Goal: Task Accomplishment & Management: Use online tool/utility

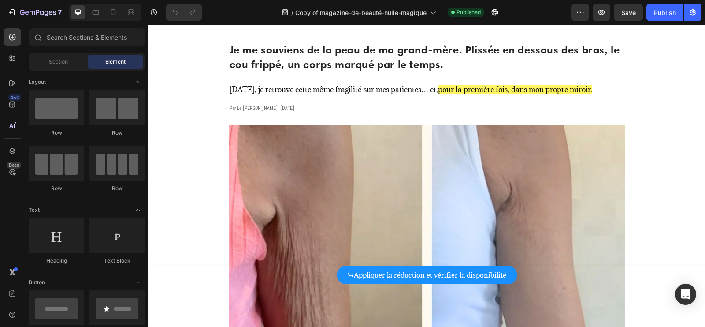
scroll to position [105, 0]
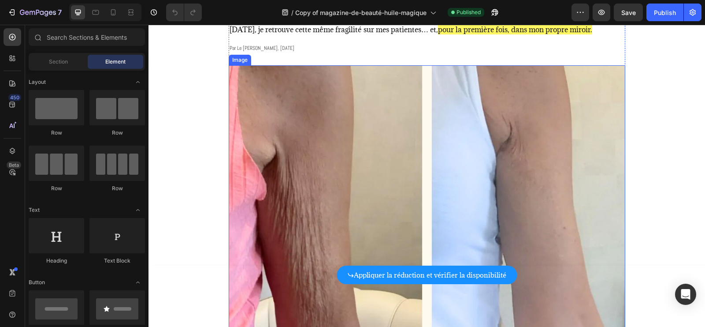
click at [363, 126] on img at bounding box center [427, 228] width 397 height 327
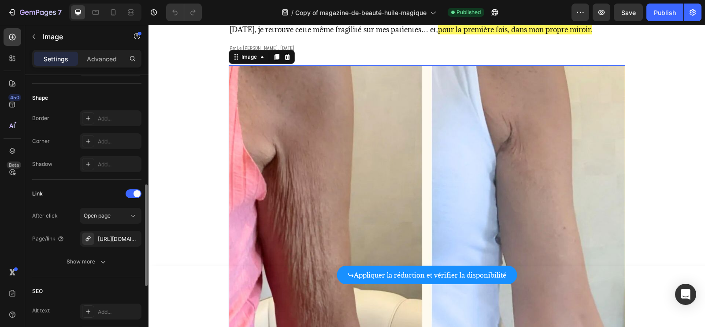
scroll to position [323, 0]
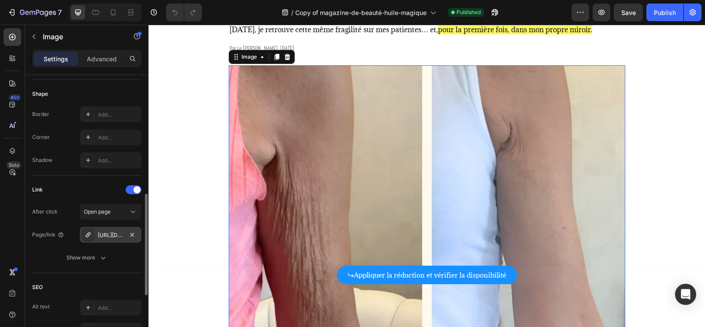
click at [112, 233] on div "[URL][DOMAIN_NAME]" at bounding box center [111, 235] width 26 height 8
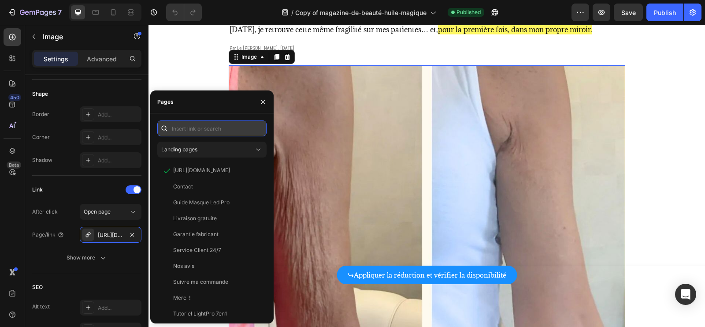
click at [209, 125] on input "text" at bounding box center [211, 128] width 109 height 16
paste input "[URL][DOMAIN_NAME]"
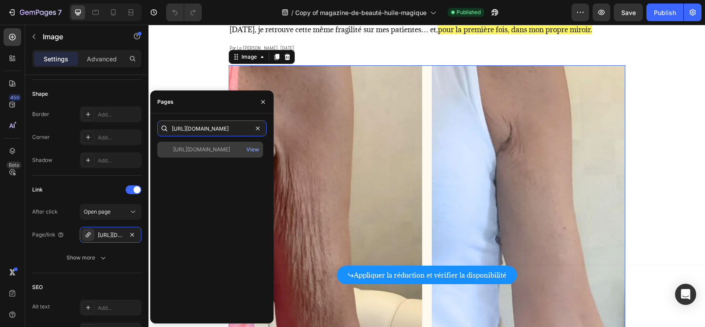
type input "[URL][DOMAIN_NAME]"
click at [216, 153] on div "[URL][DOMAIN_NAME]" at bounding box center [201, 150] width 57 height 8
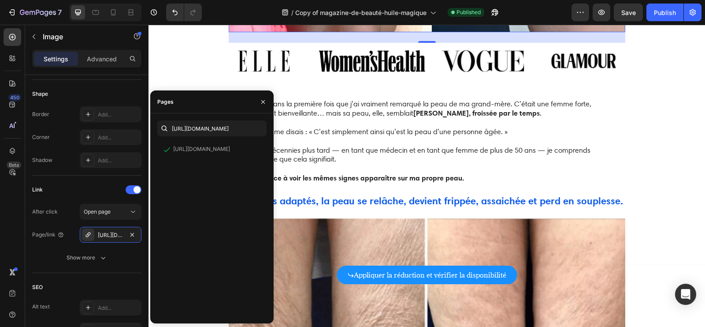
scroll to position [473, 0]
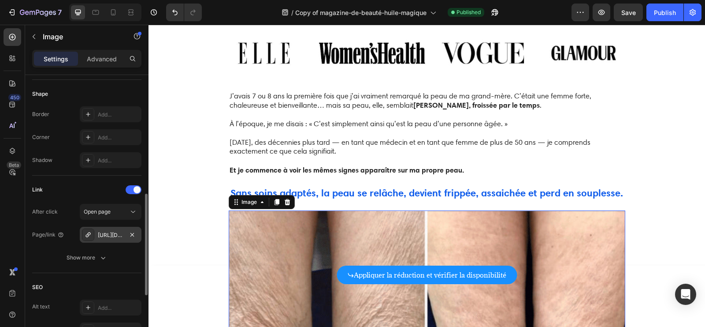
click at [97, 232] on div "[URL][DOMAIN_NAME]" at bounding box center [111, 235] width 62 height 16
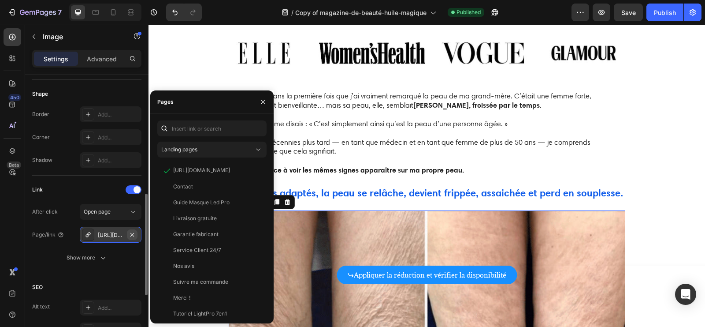
click at [134, 231] on icon "button" at bounding box center [132, 234] width 7 height 7
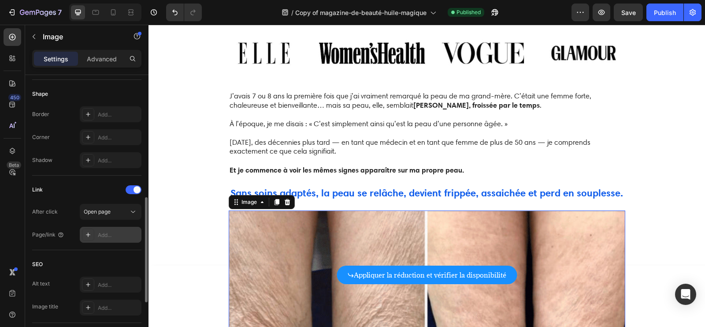
click at [112, 232] on div "Add..." at bounding box center [118, 235] width 41 height 8
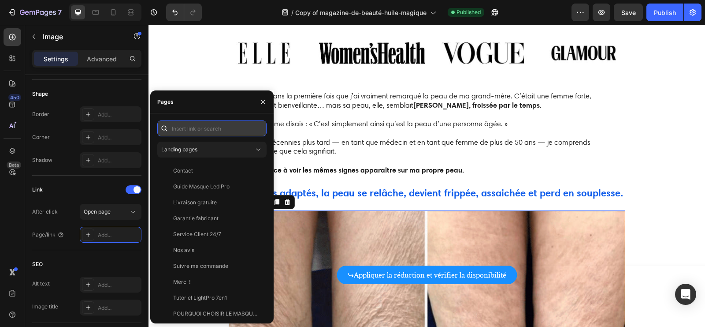
click at [216, 128] on input "text" at bounding box center [211, 128] width 109 height 16
paste input "[URL][DOMAIN_NAME]"
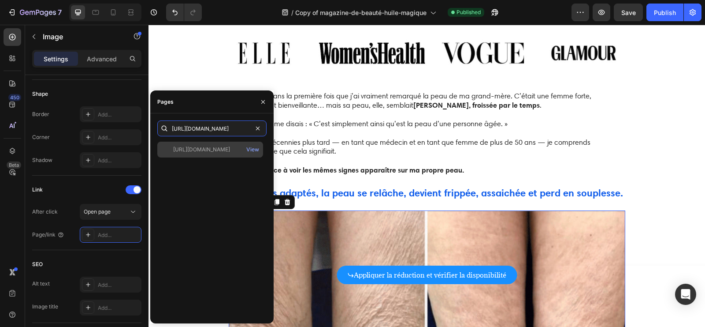
type input "[URL][DOMAIN_NAME]"
click at [221, 149] on div "[URL][DOMAIN_NAME]" at bounding box center [201, 150] width 57 height 8
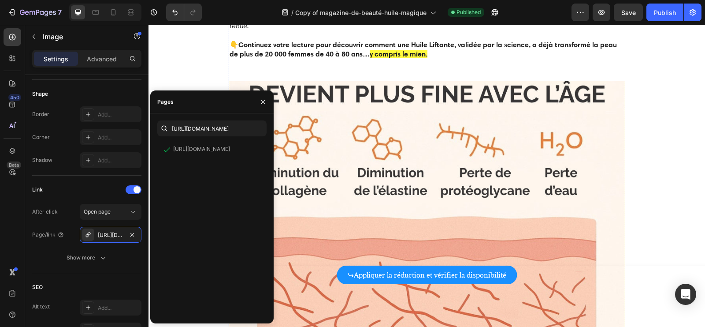
scroll to position [1145, 0]
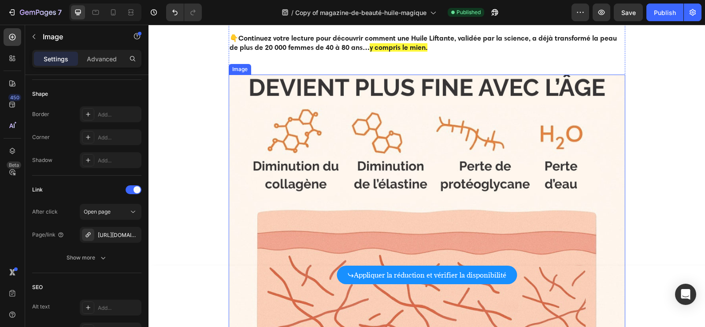
click at [423, 174] on img at bounding box center [427, 224] width 397 height 298
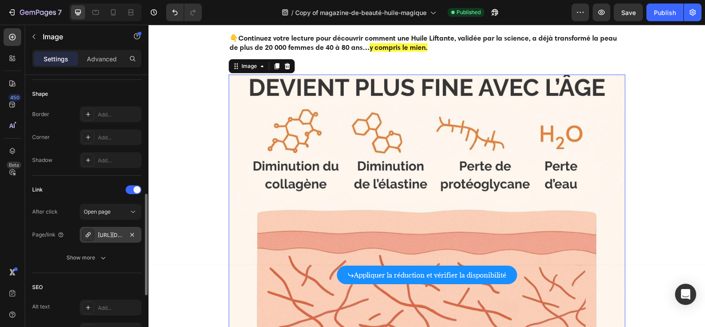
click at [106, 234] on div "[URL][DOMAIN_NAME]" at bounding box center [111, 235] width 26 height 8
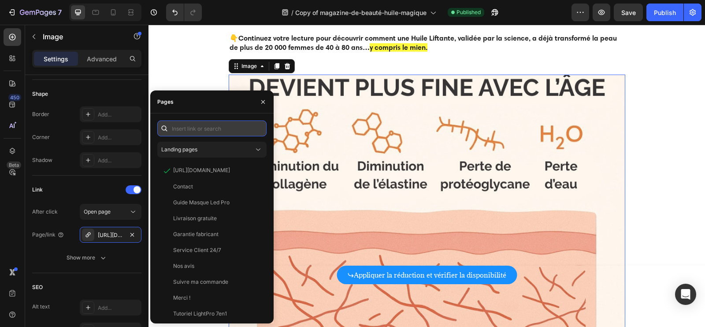
click at [216, 130] on input "text" at bounding box center [211, 128] width 109 height 16
paste input "[URL][DOMAIN_NAME]"
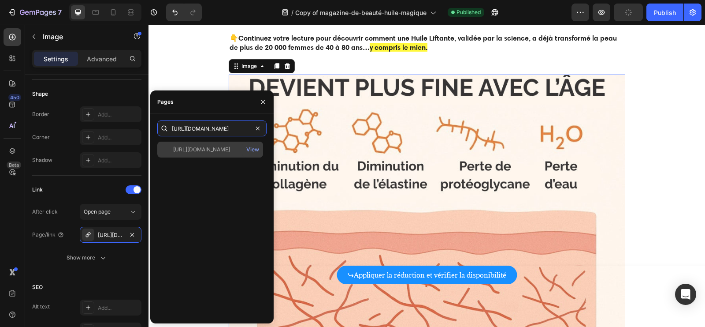
type input "[URL][DOMAIN_NAME]"
click at [214, 153] on div "[URL][DOMAIN_NAME]" at bounding box center [201, 150] width 57 height 8
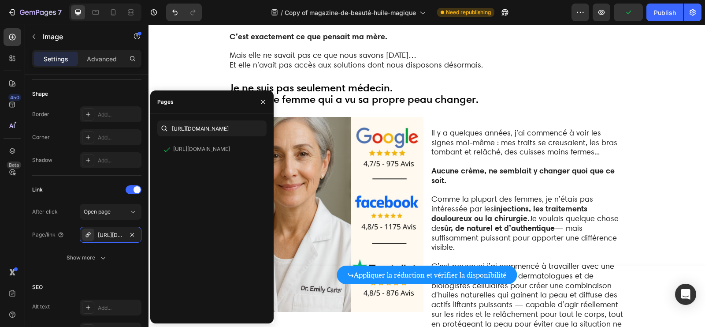
scroll to position [1670, 0]
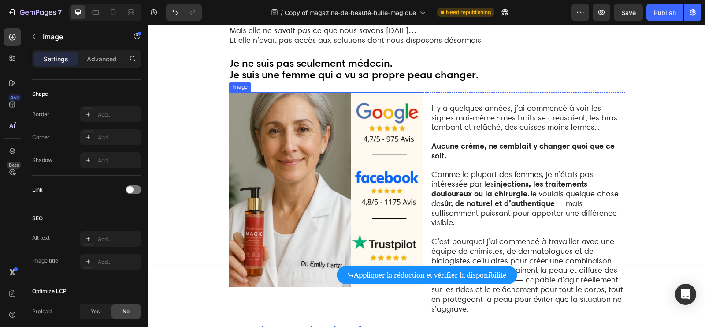
click at [388, 154] on img at bounding box center [326, 189] width 195 height 195
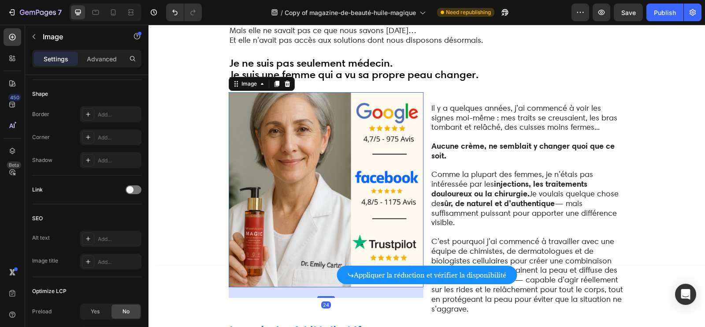
click at [322, 149] on img at bounding box center [326, 189] width 195 height 195
click at [128, 192] on div "Link" at bounding box center [86, 190] width 109 height 14
click at [129, 189] on span at bounding box center [130, 189] width 7 height 7
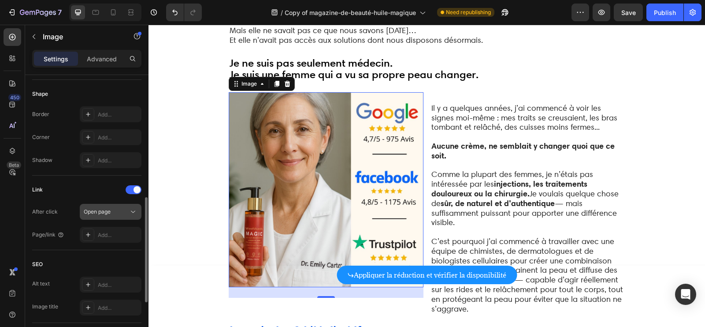
click at [96, 210] on span "Open page" at bounding box center [97, 211] width 27 height 7
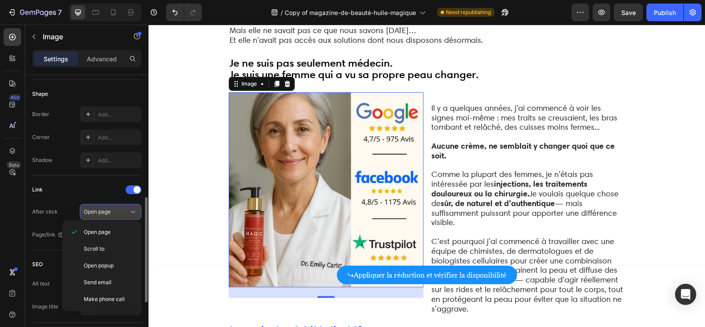
click at [97, 210] on span "Open page" at bounding box center [97, 211] width 27 height 7
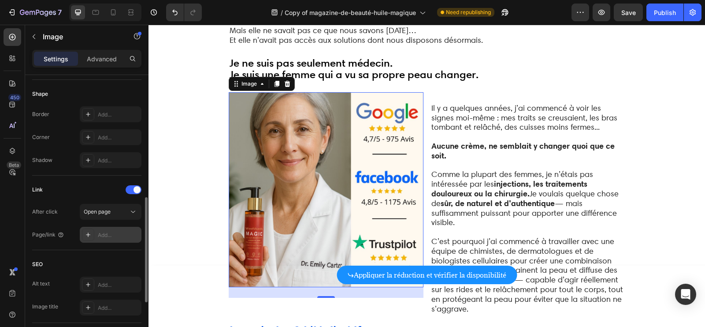
click at [99, 232] on div "Add..." at bounding box center [118, 235] width 41 height 8
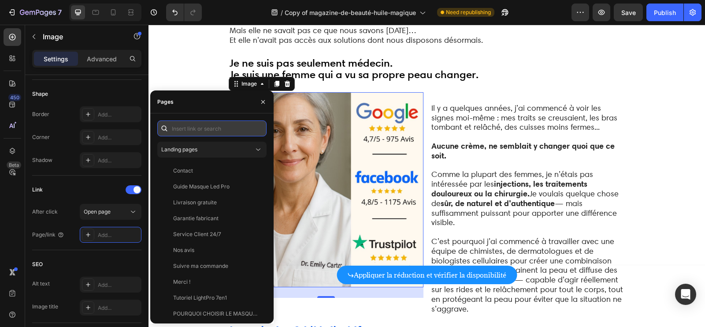
click at [204, 124] on input "text" at bounding box center [211, 128] width 109 height 16
paste input "[URL][DOMAIN_NAME]"
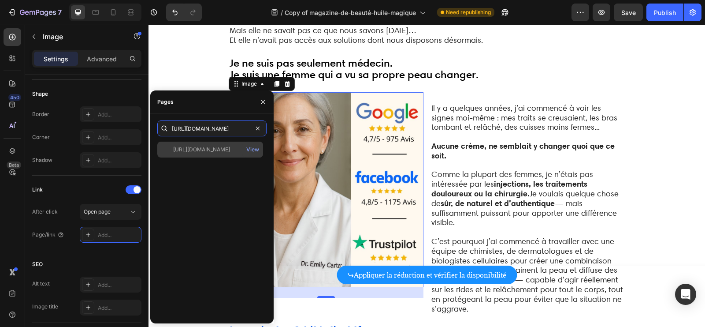
type input "[URL][DOMAIN_NAME]"
click at [202, 152] on div "[URL][DOMAIN_NAME]" at bounding box center [201, 150] width 57 height 8
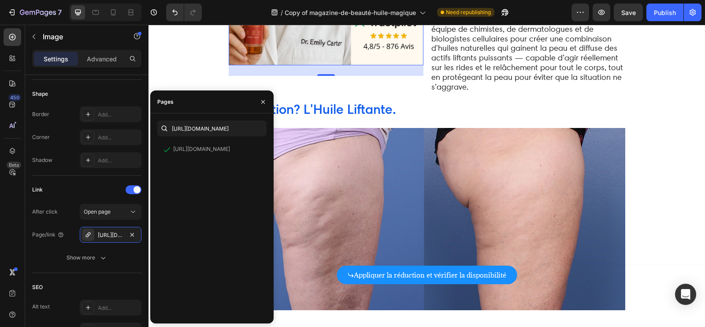
scroll to position [1956, 0]
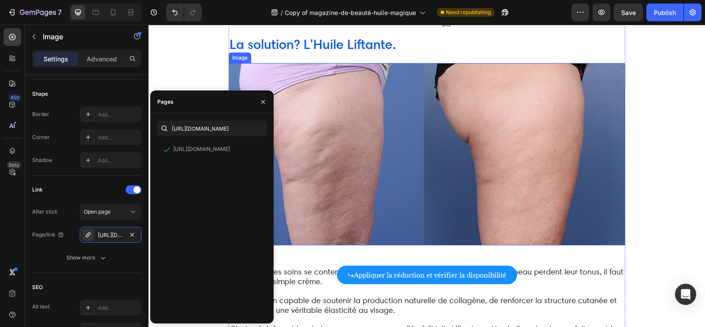
click at [426, 151] on img at bounding box center [427, 154] width 397 height 182
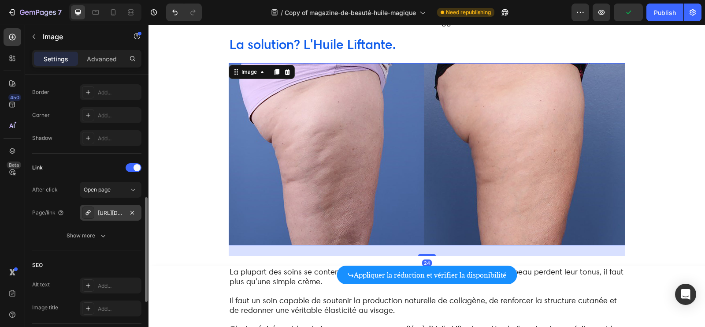
click at [119, 214] on div "[URL][DOMAIN_NAME]" at bounding box center [111, 213] width 26 height 8
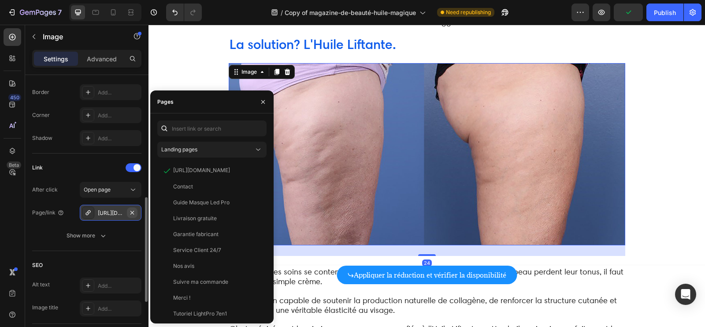
click at [136, 212] on button "button" at bounding box center [132, 212] width 11 height 11
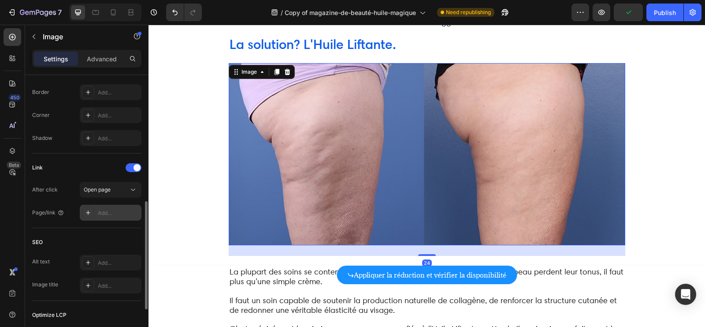
click at [114, 212] on div "Add..." at bounding box center [118, 213] width 41 height 8
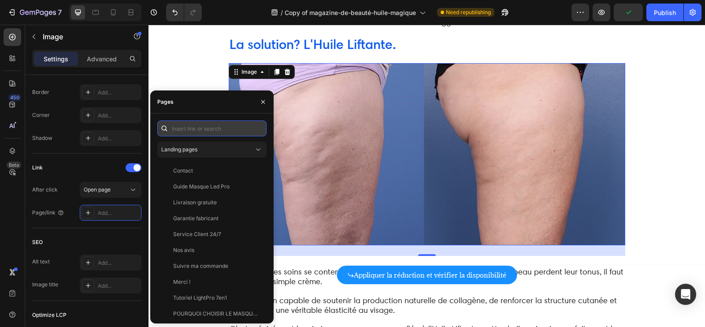
paste input "[URL][DOMAIN_NAME]"
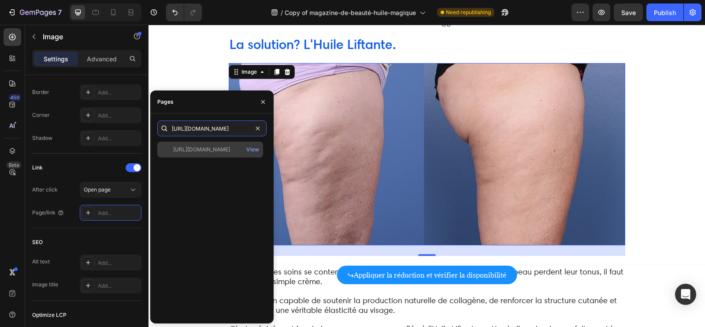
type input "[URL][DOMAIN_NAME]"
click at [216, 153] on div "[URL][DOMAIN_NAME]" at bounding box center [201, 150] width 57 height 8
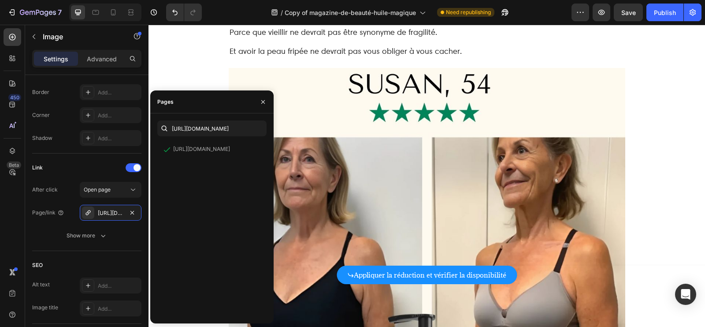
scroll to position [2550, 0]
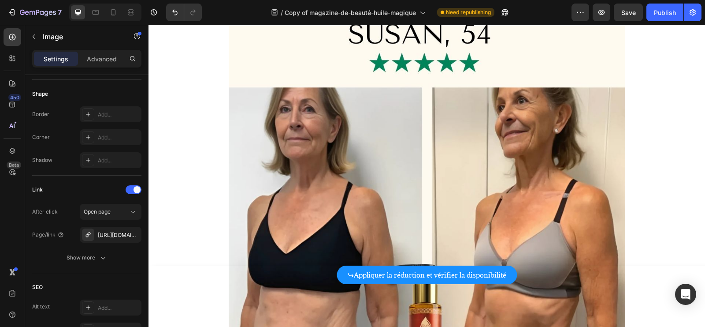
click at [397, 193] on img at bounding box center [427, 216] width 397 height 397
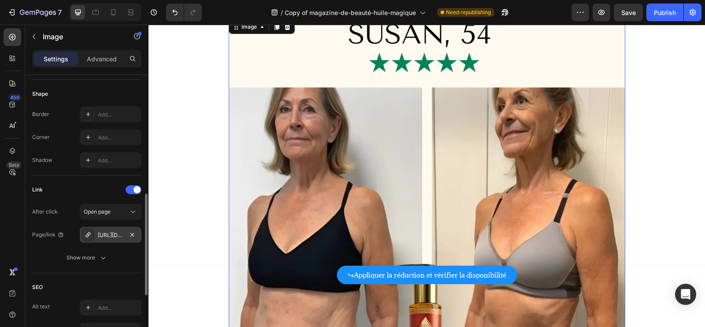
click at [90, 241] on div "[URL][DOMAIN_NAME]" at bounding box center [111, 235] width 62 height 16
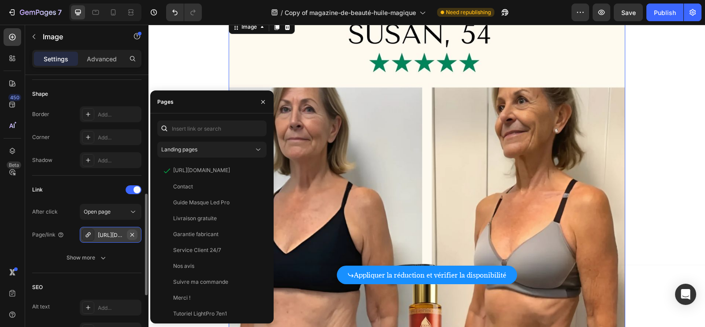
click at [136, 233] on button "button" at bounding box center [132, 234] width 11 height 11
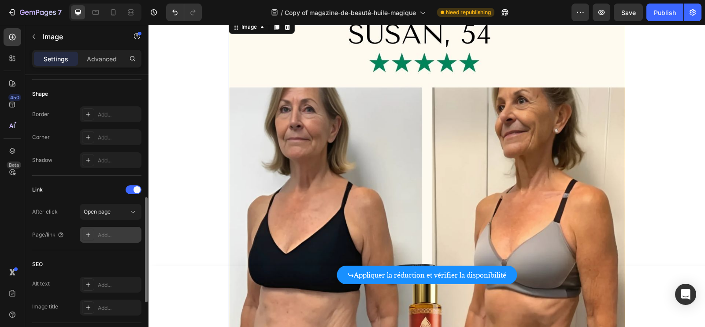
click at [115, 233] on div "Add..." at bounding box center [118, 235] width 41 height 8
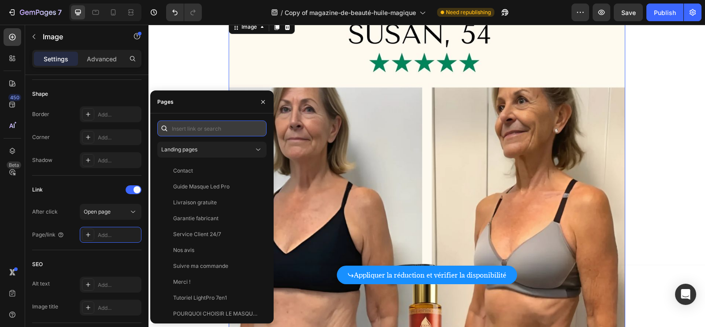
click at [204, 135] on input "text" at bounding box center [211, 128] width 109 height 16
paste input "[URL][DOMAIN_NAME]"
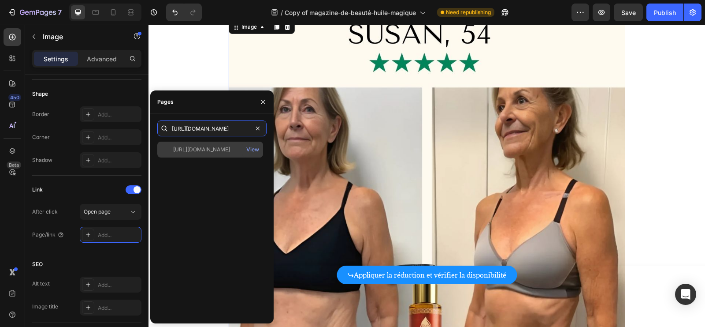
type input "[URL][DOMAIN_NAME]"
click at [205, 149] on div "[URL][DOMAIN_NAME]" at bounding box center [201, 150] width 57 height 8
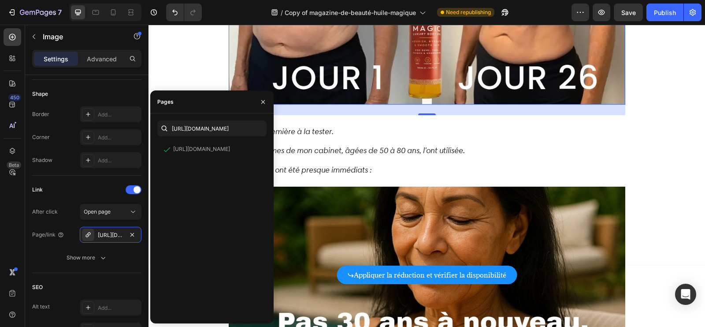
scroll to position [2964, 0]
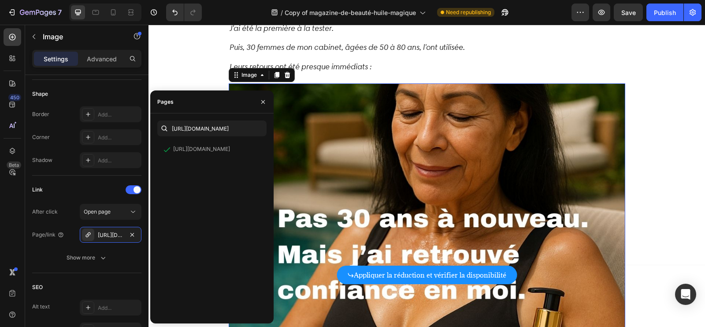
click at [378, 160] on img at bounding box center [427, 281] width 397 height 397
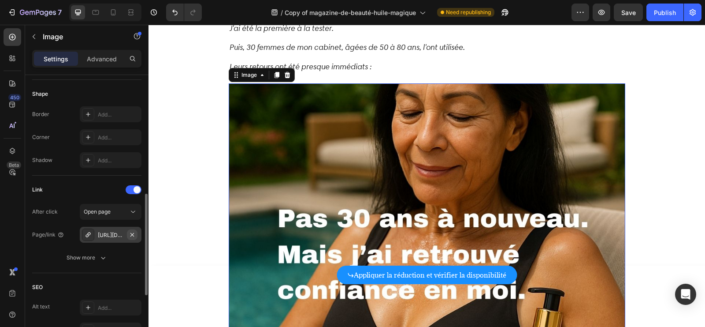
click at [135, 231] on icon "button" at bounding box center [132, 234] width 7 height 7
click at [125, 231] on div "Add..." at bounding box center [118, 235] width 41 height 8
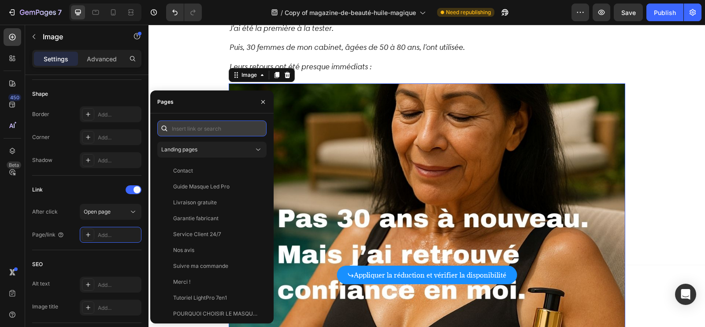
click at [219, 127] on input "text" at bounding box center [211, 128] width 109 height 16
paste input "[URL][DOMAIN_NAME]"
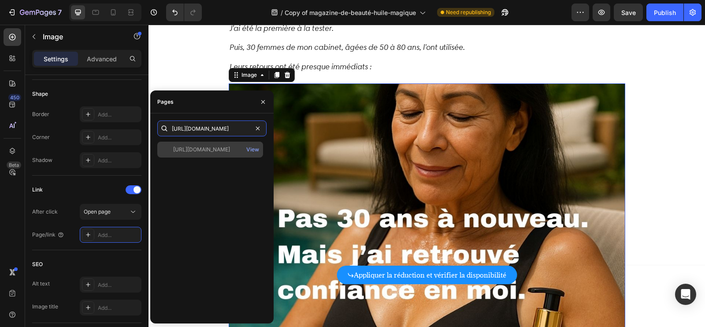
type input "[URL][DOMAIN_NAME]"
click at [211, 148] on div "[URL][DOMAIN_NAME]" at bounding box center [201, 150] width 57 height 8
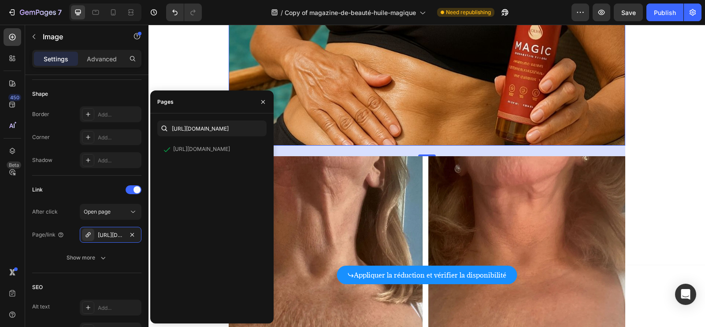
scroll to position [3375, 0]
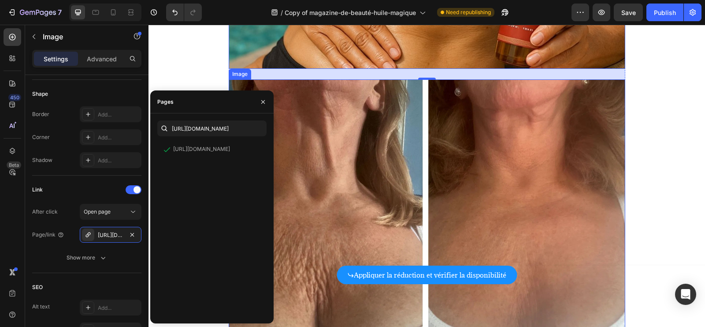
click at [389, 188] on img at bounding box center [427, 220] width 397 height 283
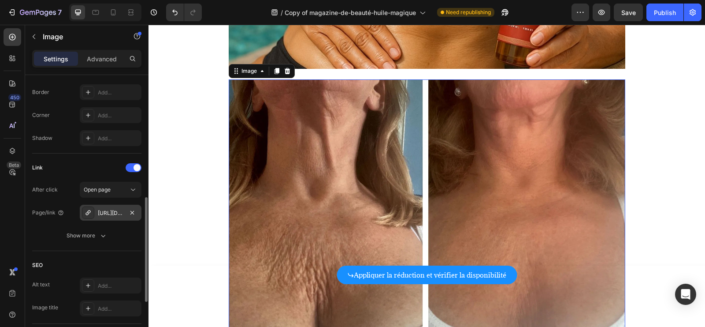
click at [112, 211] on div "[URL][DOMAIN_NAME]" at bounding box center [111, 213] width 26 height 8
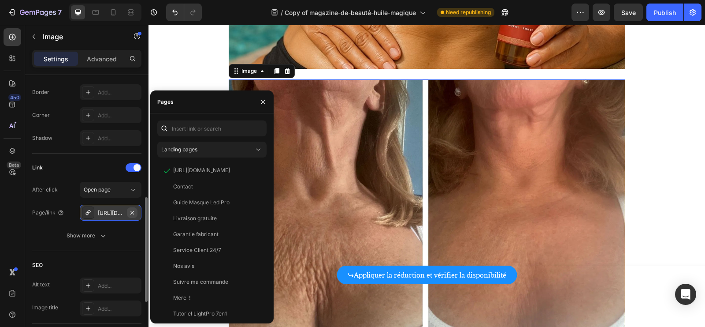
click at [134, 211] on icon "button" at bounding box center [132, 212] width 7 height 7
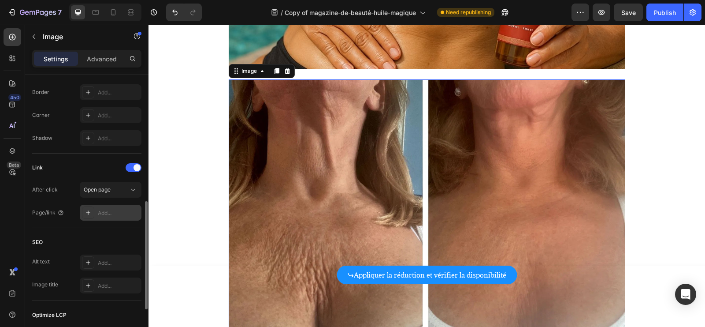
click at [113, 211] on div "Add..." at bounding box center [118, 213] width 41 height 8
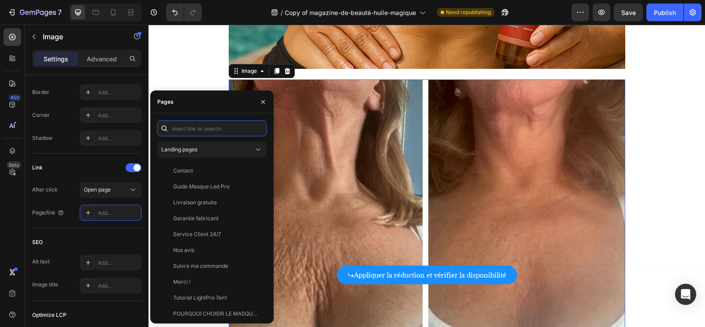
paste input "[URL][DOMAIN_NAME]"
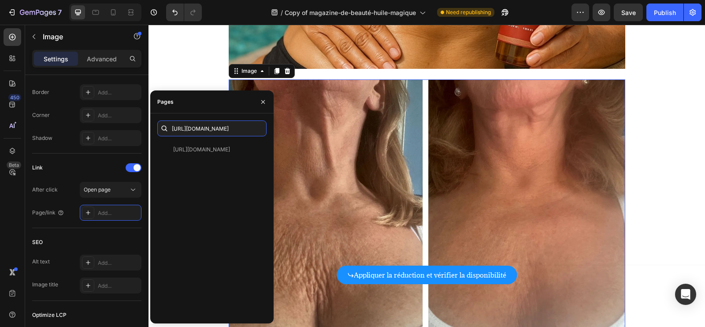
scroll to position [0, 164]
type input "[URL][DOMAIN_NAME]"
click at [214, 152] on div "[URL][DOMAIN_NAME]" at bounding box center [201, 150] width 57 height 8
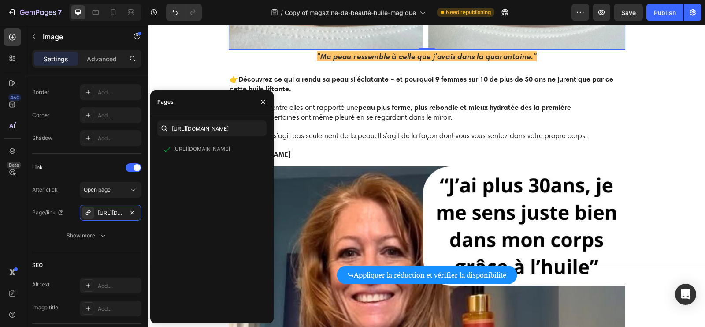
scroll to position [3691, 0]
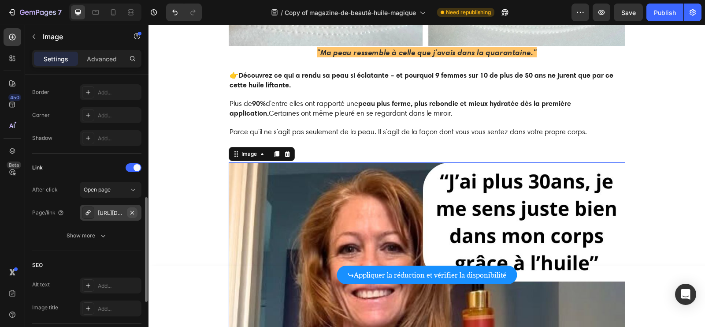
click at [134, 210] on icon "button" at bounding box center [132, 212] width 7 height 7
click at [114, 211] on div "Add..." at bounding box center [118, 213] width 41 height 8
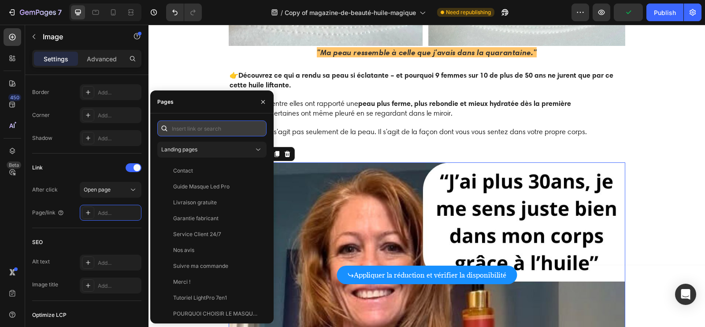
click at [216, 128] on input "text" at bounding box center [211, 128] width 109 height 16
paste input "[URL][DOMAIN_NAME]"
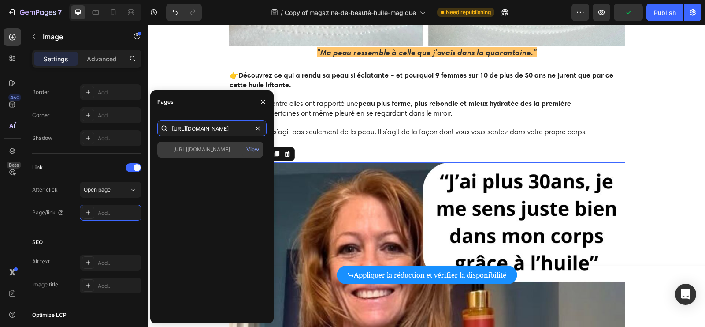
type input "[URL][DOMAIN_NAME]"
click at [206, 148] on div "[URL][DOMAIN_NAME]" at bounding box center [201, 150] width 57 height 8
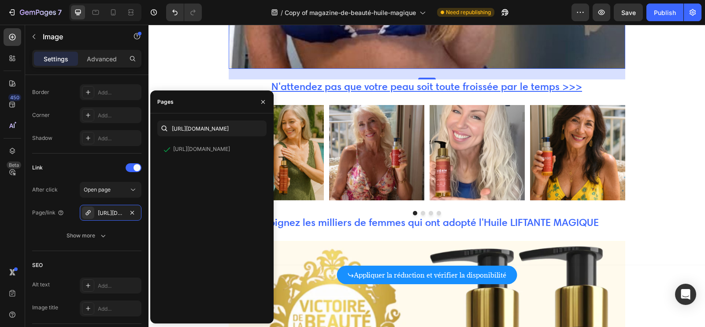
scroll to position [4206, 0]
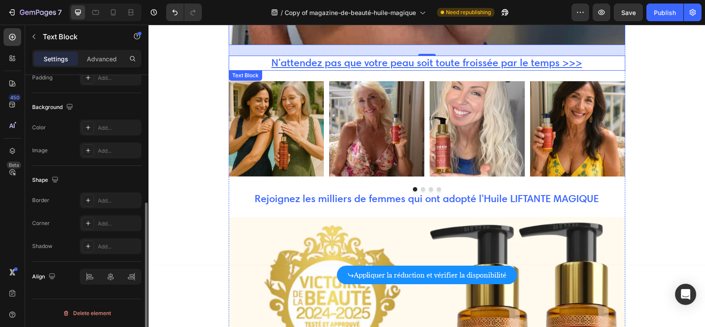
click at [349, 56] on div "N'attendez pas que votre peau soit toute froissée par le temps >>>" at bounding box center [427, 63] width 397 height 15
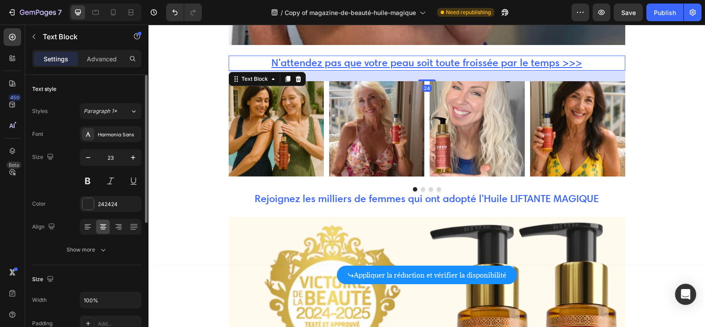
click at [273, 56] on p "N'attendez pas que votre peau soit toute froissée par le temps >>>" at bounding box center [427, 62] width 395 height 13
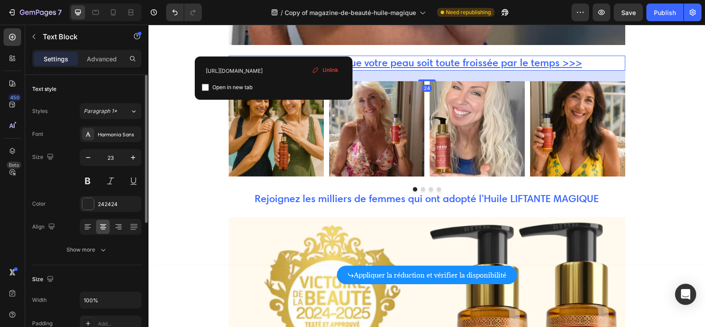
click at [273, 56] on p "N'attendez pas que votre peau soit toute froissée par le temps >>>" at bounding box center [427, 62] width 395 height 13
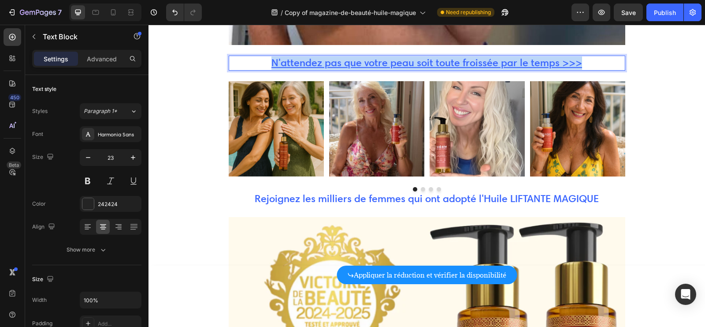
click at [273, 56] on p "N'attendez pas que votre peau soit toute froissée par le temps >>>" at bounding box center [427, 62] width 395 height 13
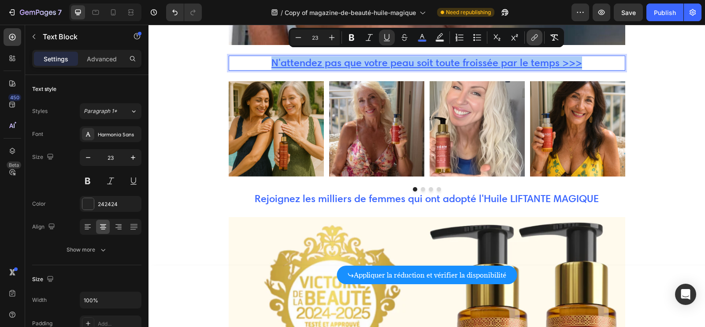
click at [531, 37] on icon "Editor contextual toolbar" at bounding box center [534, 37] width 9 height 9
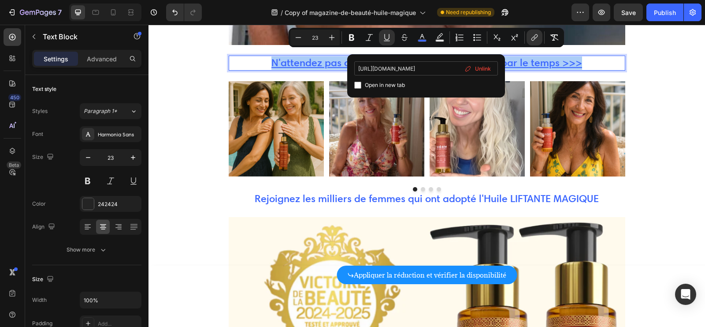
click at [402, 68] on input "[URL][DOMAIN_NAME]" at bounding box center [427, 68] width 144 height 14
type input "[URL][DOMAIN_NAME]"
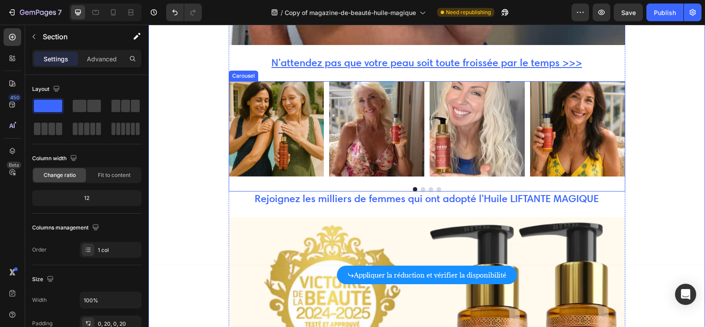
click at [291, 109] on img at bounding box center [276, 128] width 95 height 95
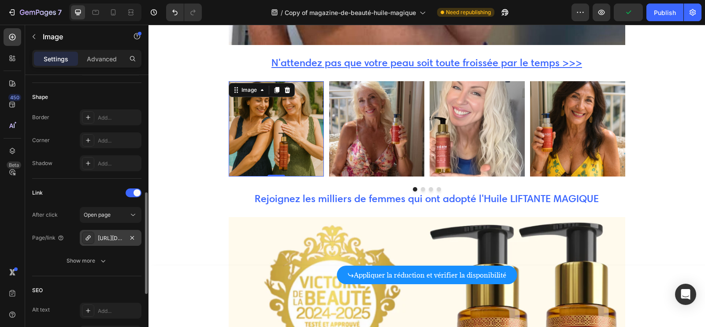
click at [115, 234] on div "[URL][DOMAIN_NAME]" at bounding box center [111, 238] width 26 height 8
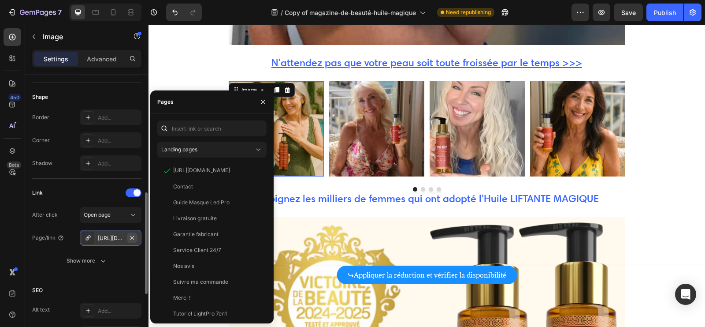
click at [129, 234] on icon "button" at bounding box center [132, 237] width 7 height 7
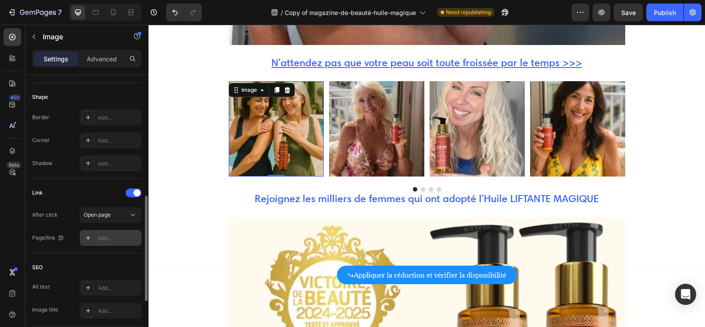
click at [119, 234] on div "Add..." at bounding box center [118, 238] width 41 height 8
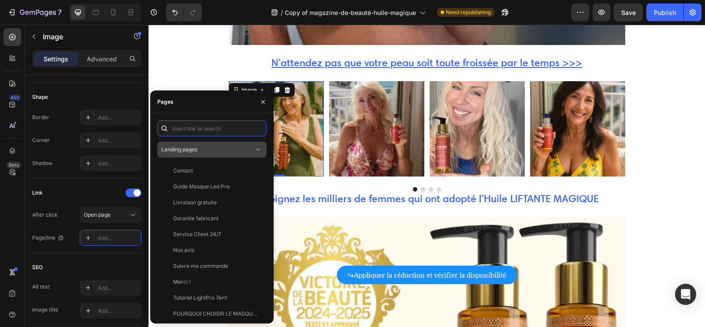
paste input "[URL][DOMAIN_NAME]"
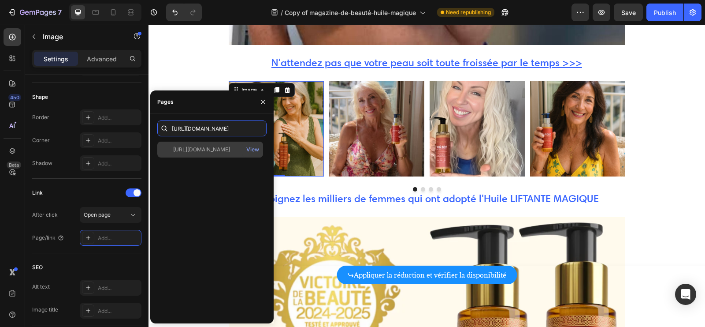
type input "[URL][DOMAIN_NAME]"
click at [209, 153] on div "[URL][DOMAIN_NAME] View" at bounding box center [210, 150] width 106 height 16
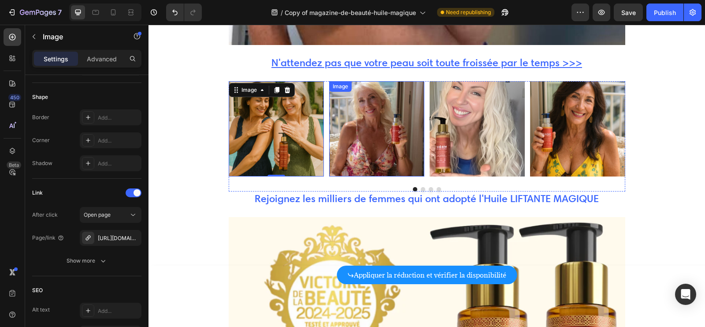
click at [370, 114] on img at bounding box center [376, 128] width 95 height 95
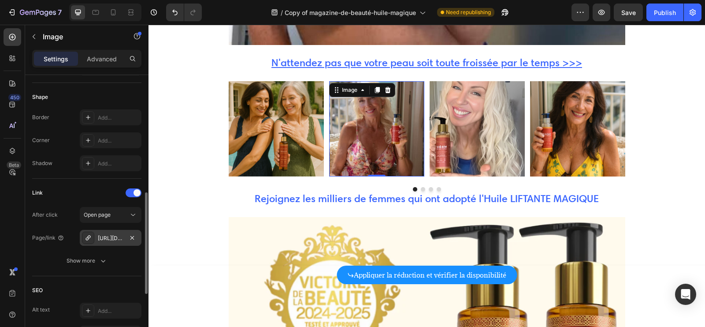
click at [138, 238] on div "[URL][DOMAIN_NAME]" at bounding box center [111, 238] width 62 height 16
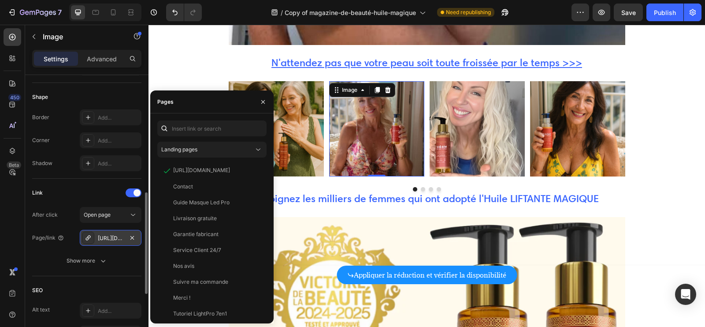
click at [123, 238] on div "[URL][DOMAIN_NAME]" at bounding box center [111, 238] width 26 height 8
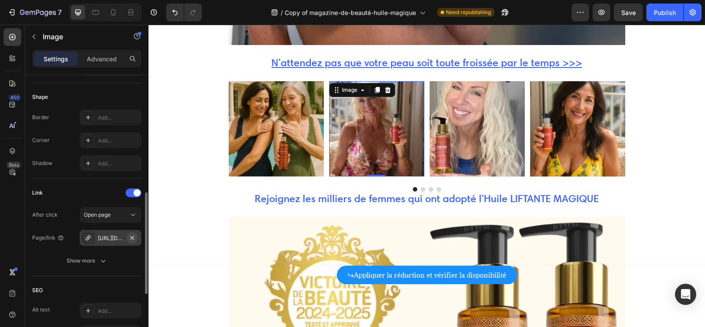
click at [131, 237] on icon "button" at bounding box center [132, 237] width 7 height 7
click at [116, 236] on div "Add..." at bounding box center [118, 238] width 41 height 8
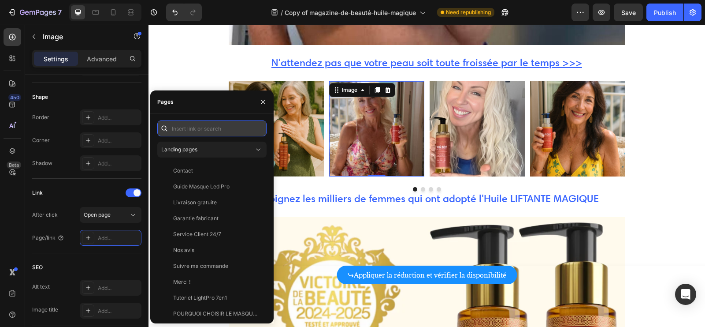
paste input "[URL][DOMAIN_NAME]"
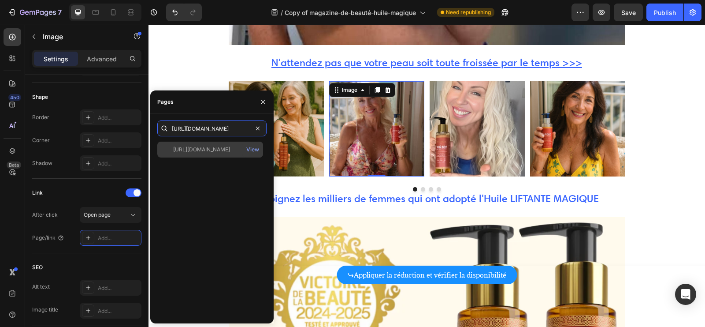
type input "[URL][DOMAIN_NAME]"
click at [217, 152] on div "[URL][DOMAIN_NAME]" at bounding box center [201, 150] width 57 height 8
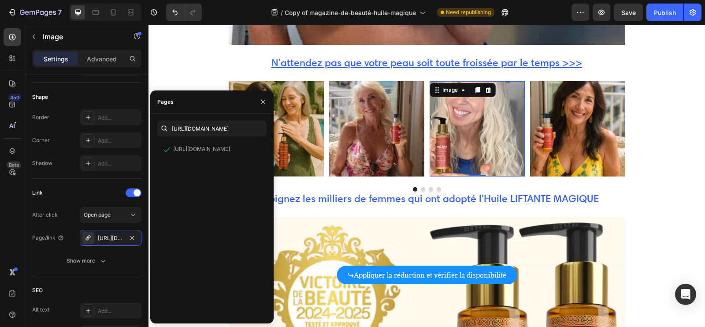
click at [455, 99] on img at bounding box center [477, 128] width 95 height 95
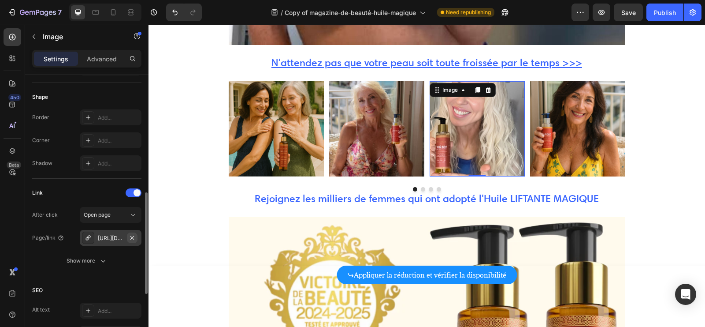
click at [129, 237] on icon "button" at bounding box center [132, 237] width 7 height 7
click at [112, 236] on div "Add..." at bounding box center [118, 238] width 41 height 8
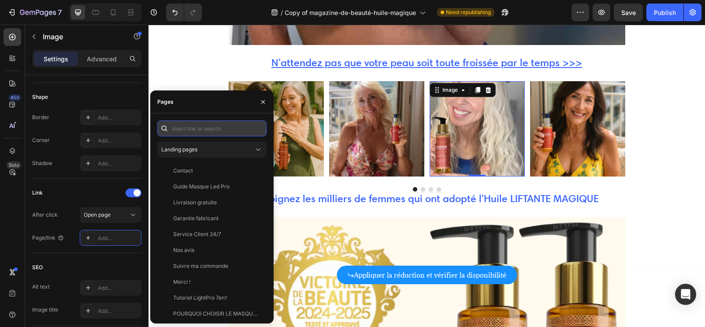
click at [204, 130] on input "text" at bounding box center [211, 128] width 109 height 16
paste input "[URL][DOMAIN_NAME]"
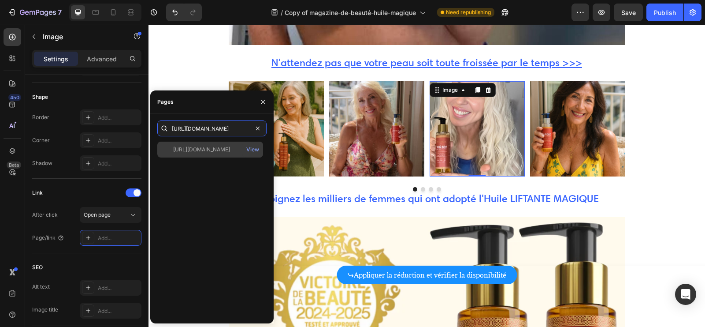
type input "[URL][DOMAIN_NAME]"
click at [205, 149] on div "[URL][DOMAIN_NAME]" at bounding box center [201, 150] width 57 height 8
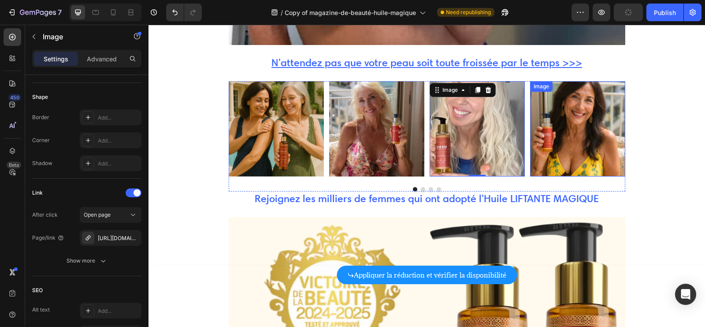
click at [574, 116] on img at bounding box center [577, 128] width 95 height 95
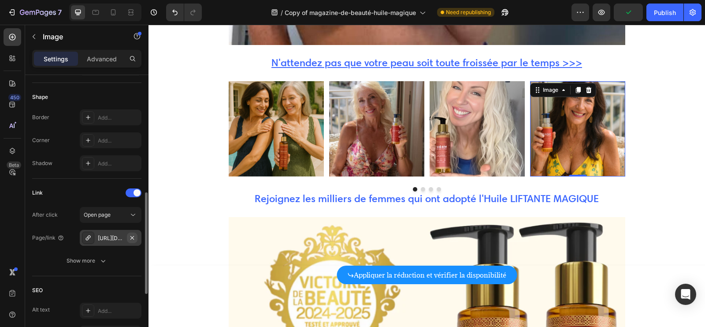
click at [137, 236] on button "button" at bounding box center [132, 237] width 11 height 11
click at [111, 237] on div "Add..." at bounding box center [118, 238] width 41 height 8
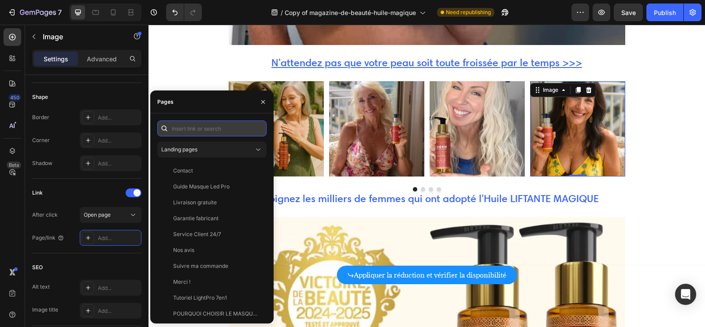
click at [208, 121] on input "text" at bounding box center [211, 128] width 109 height 16
paste input "[URL][DOMAIN_NAME]"
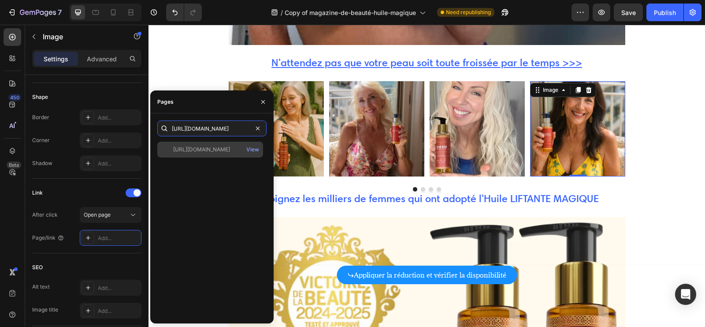
type input "[URL][DOMAIN_NAME]"
click at [198, 147] on div "[URL][DOMAIN_NAME]" at bounding box center [201, 150] width 57 height 8
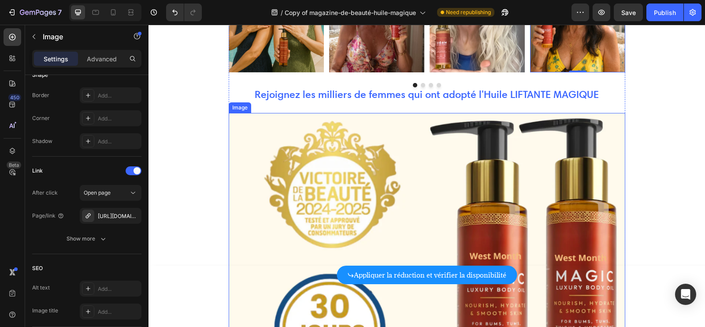
click at [437, 164] on img at bounding box center [427, 266] width 397 height 306
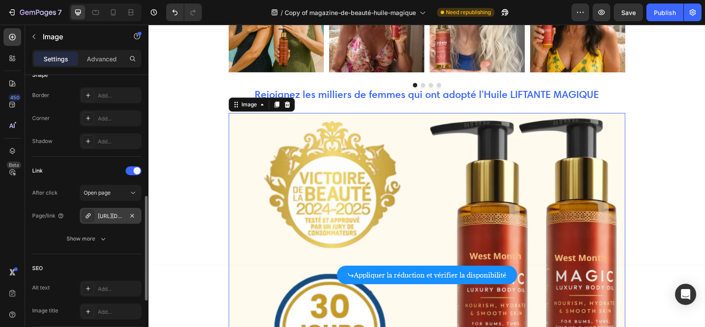
click at [117, 218] on div "[URL][DOMAIN_NAME]" at bounding box center [111, 216] width 26 height 8
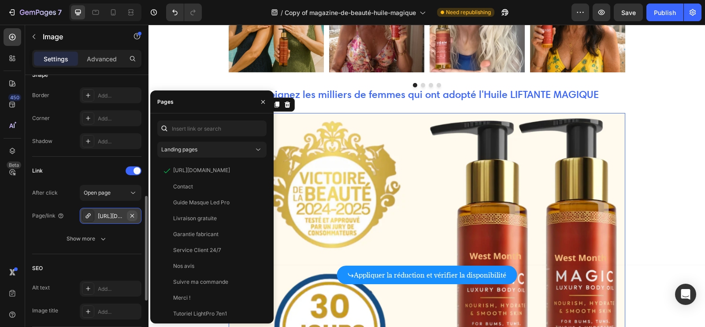
click at [132, 217] on icon "button" at bounding box center [132, 215] width 7 height 7
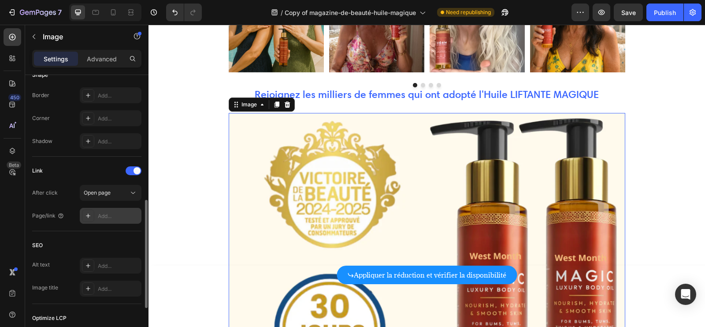
click at [114, 216] on div "Add..." at bounding box center [118, 216] width 41 height 8
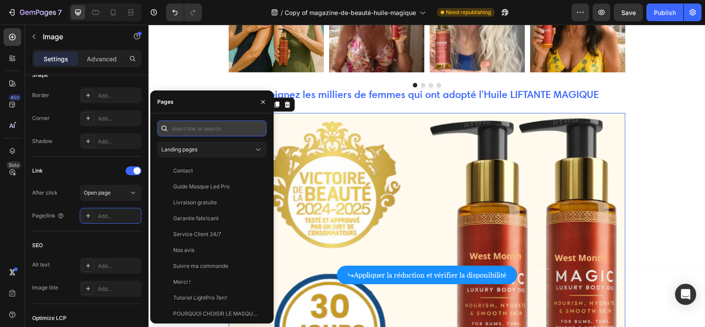
paste input "[URL][DOMAIN_NAME]"
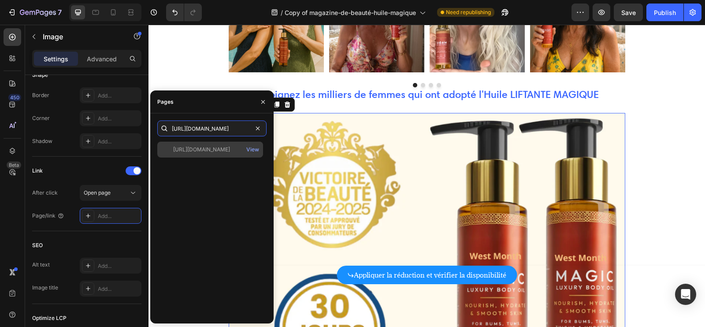
type input "[URL][DOMAIN_NAME]"
click at [209, 148] on div "[URL][DOMAIN_NAME]" at bounding box center [201, 150] width 57 height 8
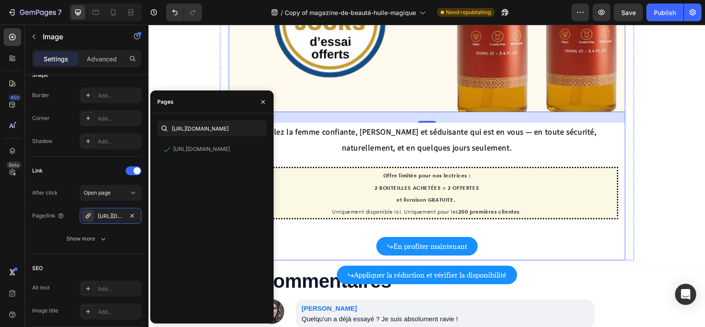
click at [413, 237] on link "En profiter maintenant" at bounding box center [427, 246] width 101 height 19
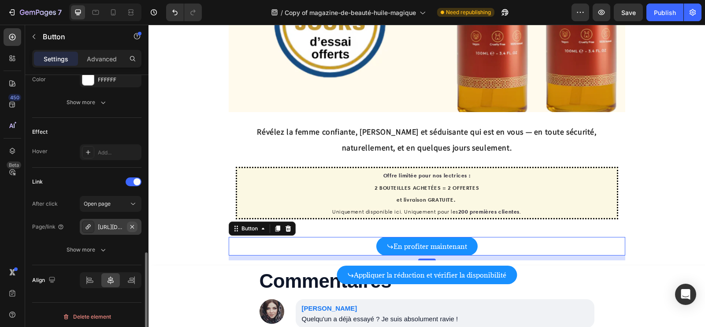
click at [132, 224] on icon "button" at bounding box center [132, 226] width 7 height 7
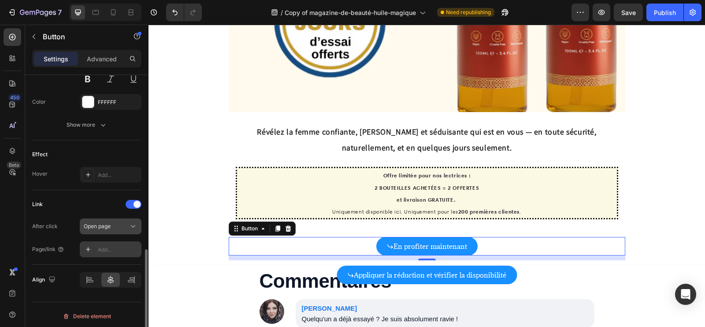
click at [108, 224] on span "Open page" at bounding box center [97, 226] width 27 height 7
click at [95, 197] on div "Link" at bounding box center [86, 204] width 109 height 14
click at [98, 249] on div "Add..." at bounding box center [118, 250] width 41 height 8
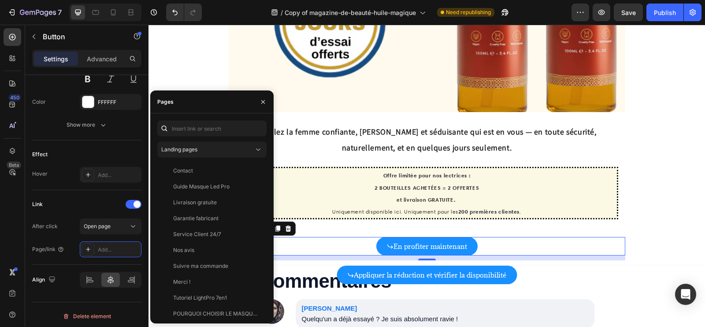
click at [197, 139] on div "Landing pages Contact View Guide Masque Led Pro View Livraison gratuite View Ga…" at bounding box center [211, 218] width 109 height 196
click at [190, 135] on input "text" at bounding box center [211, 128] width 109 height 16
paste input "[URL][DOMAIN_NAME]"
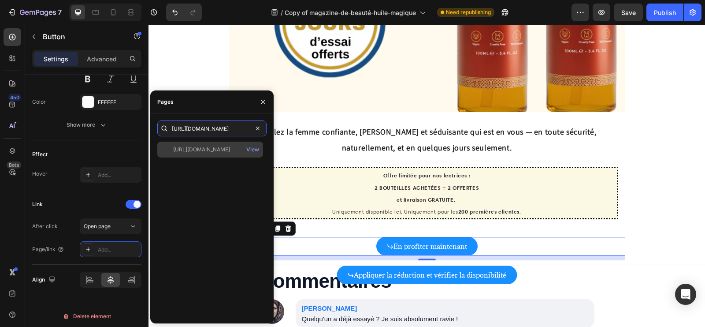
type input "[URL][DOMAIN_NAME]"
click at [201, 149] on div "[URL][DOMAIN_NAME]" at bounding box center [201, 150] width 57 height 8
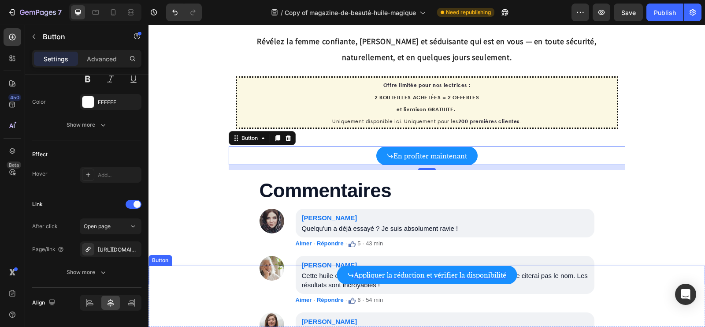
click at [439, 274] on p "Appliquer la réduction et vérifier la disponibilité" at bounding box center [430, 275] width 153 height 8
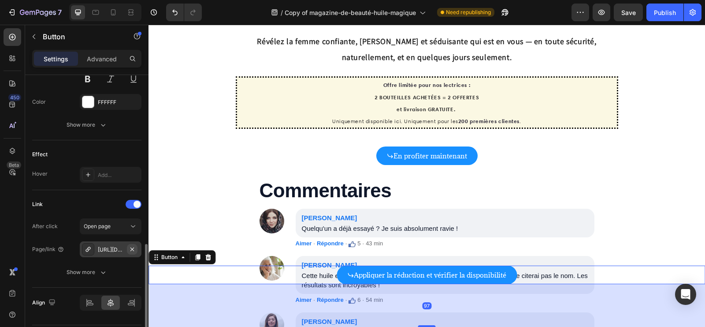
click at [130, 248] on icon "button" at bounding box center [132, 249] width 7 height 7
click at [116, 247] on div "Add..." at bounding box center [118, 250] width 41 height 8
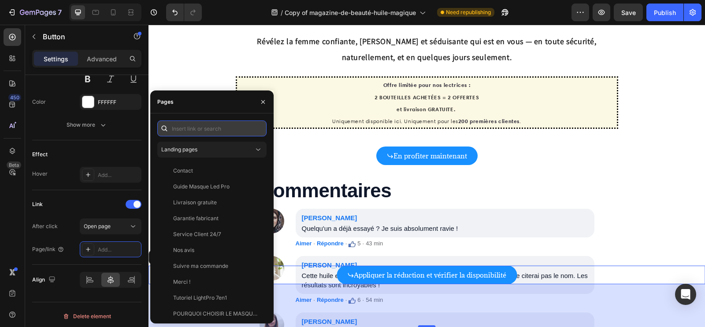
click at [209, 135] on input "text" at bounding box center [211, 128] width 109 height 16
paste input "[URL][DOMAIN_NAME]"
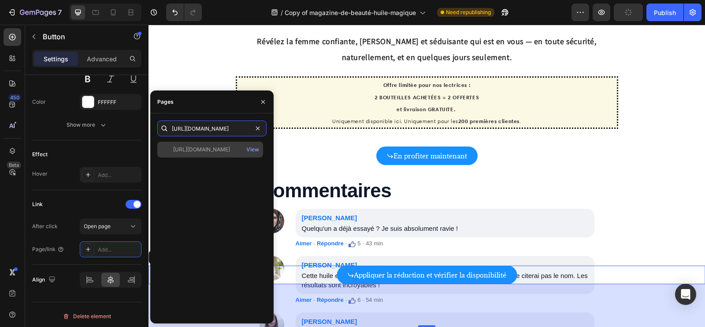
type input "[URL][DOMAIN_NAME]"
click at [204, 149] on div "[URL][DOMAIN_NAME]" at bounding box center [201, 150] width 57 height 8
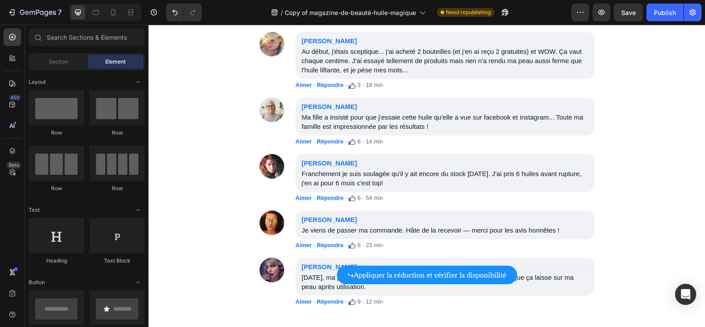
click at [668, 3] on div "7 Version history / Copy of magazine-de-beauté-huile-magique Need republishing …" at bounding box center [352, 12] width 705 height 25
click at [661, 12] on div "Publish" at bounding box center [665, 12] width 22 height 9
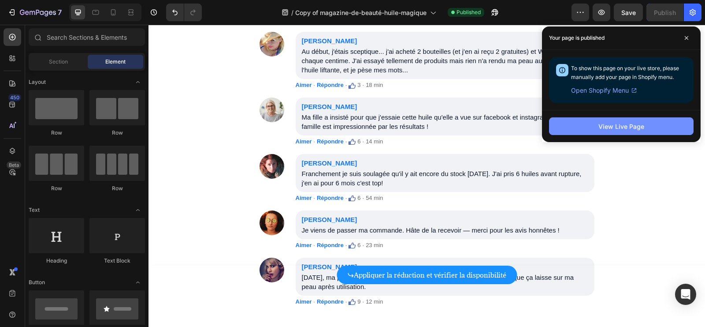
click at [627, 123] on div "View Live Page" at bounding box center [622, 126] width 46 height 9
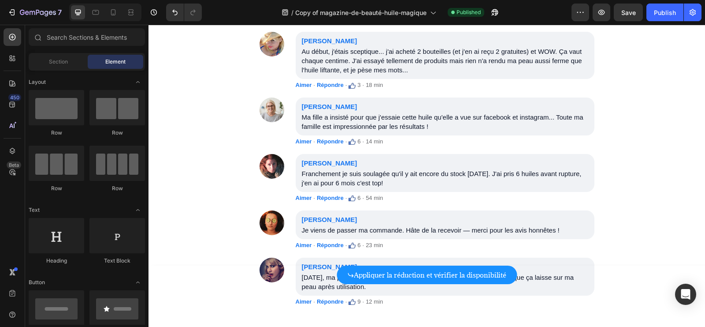
click at [2, 11] on div "7" at bounding box center [33, 13] width 66 height 18
click at [8, 12] on icon "button" at bounding box center [11, 12] width 9 height 9
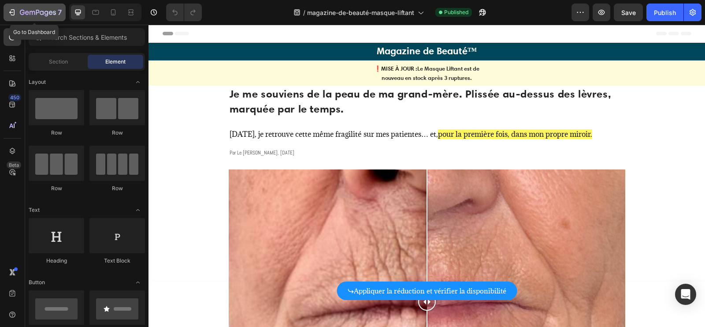
click at [12, 12] on icon "button" at bounding box center [11, 12] width 9 height 9
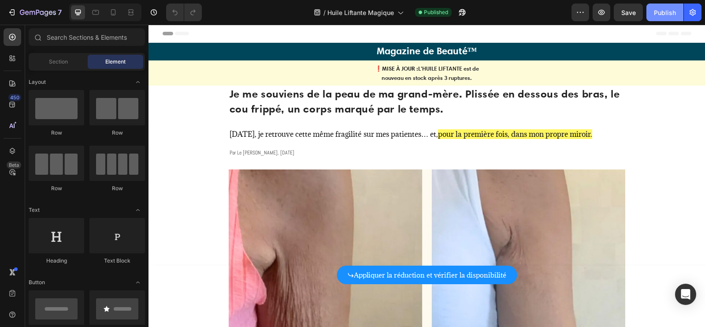
click at [668, 17] on button "Publish" at bounding box center [665, 13] width 37 height 18
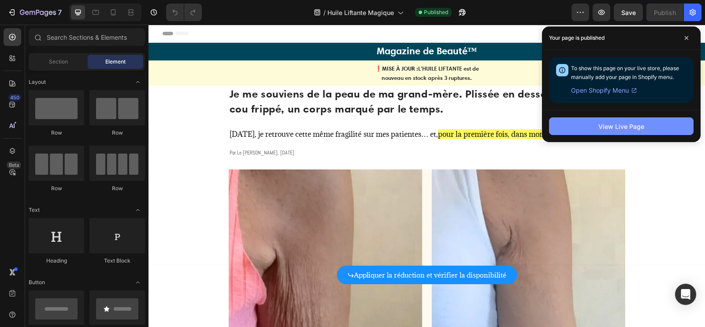
click at [630, 131] on button "View Live Page" at bounding box center [621, 126] width 145 height 18
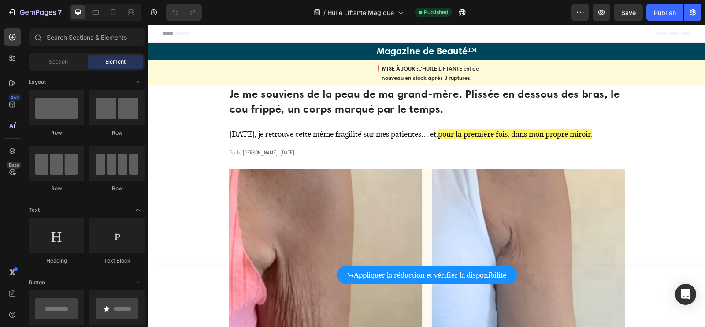
click at [1, 14] on div "7" at bounding box center [33, 13] width 66 height 18
click at [7, 14] on icon "button" at bounding box center [11, 12] width 9 height 9
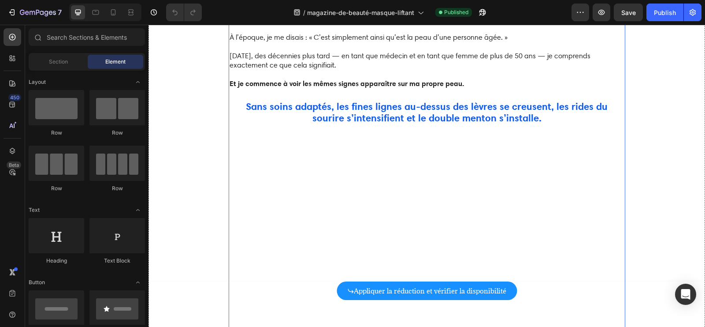
scroll to position [603, 0]
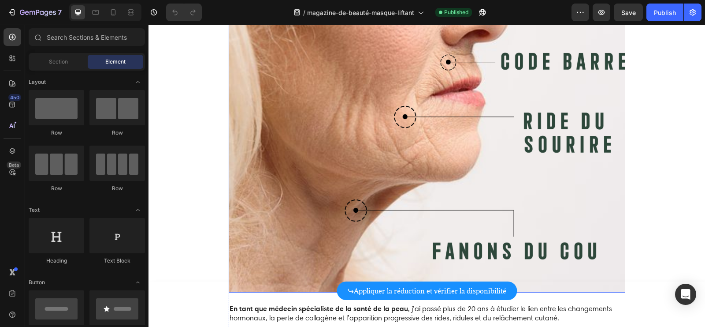
click at [421, 159] on img at bounding box center [427, 144] width 397 height 298
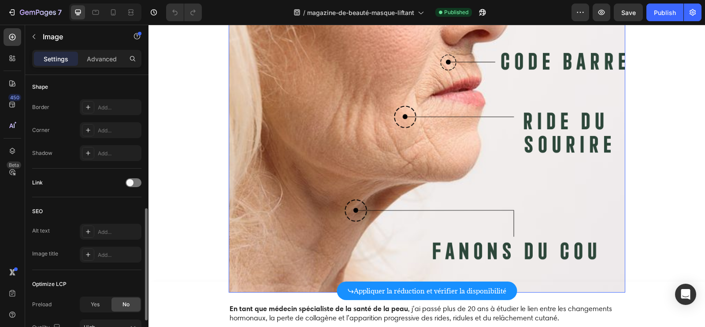
scroll to position [305, 0]
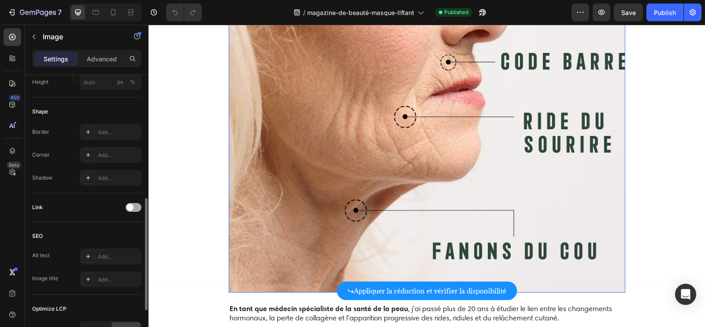
click at [130, 204] on span at bounding box center [130, 207] width 7 height 7
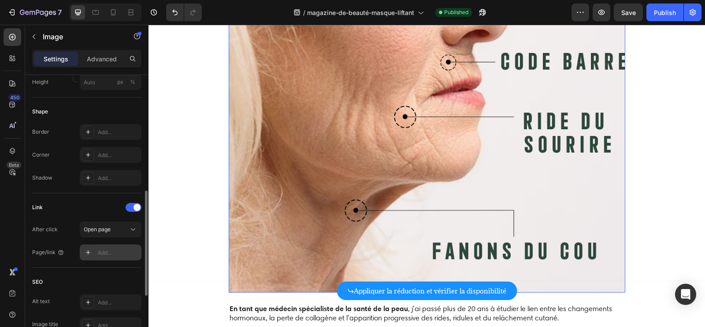
click at [107, 249] on div "Add..." at bounding box center [118, 253] width 41 height 8
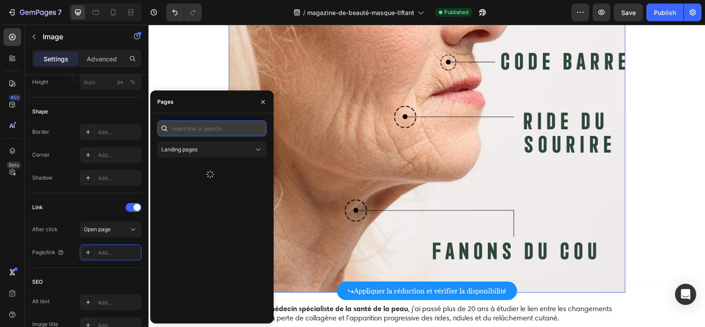
click at [218, 131] on input "text" at bounding box center [211, 128] width 109 height 16
paste input "https://fontanayskin.com/products/masque-visage-fontanay%E2%84%A2-lift-raffermi…"
type input "https://fontanayskin.com/products/masque-visage-fontanay%E2%84%A2-lift-raffermi…"
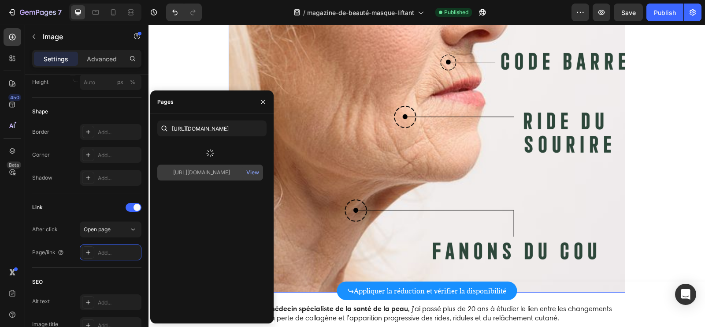
click at [208, 148] on div at bounding box center [210, 153] width 106 height 23
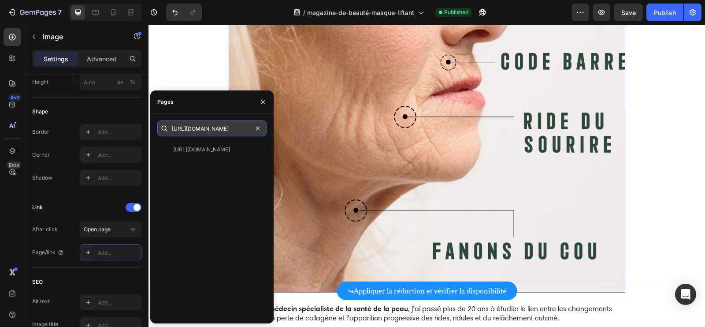
click at [228, 128] on input "https://fontanayskin.com/products/masque-visage-fontanay%E2%84%A2-lift-raffermi…" at bounding box center [211, 128] width 109 height 16
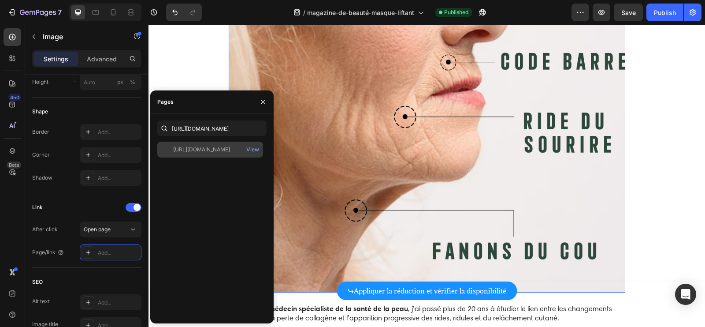
click at [222, 150] on div "https://fontanayskin.com/products/masque-visage-fontanay%E2%84%A2-lift-raffermi…" at bounding box center [201, 150] width 57 height 8
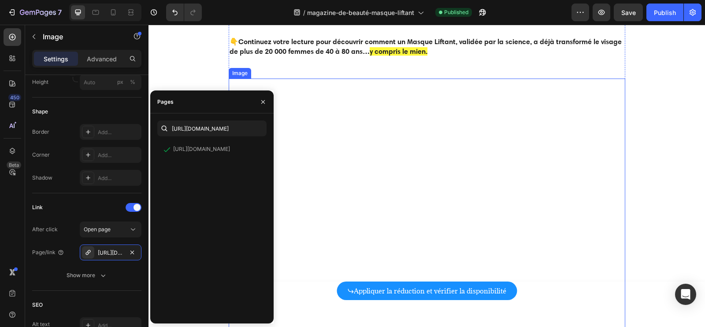
scroll to position [1134, 0]
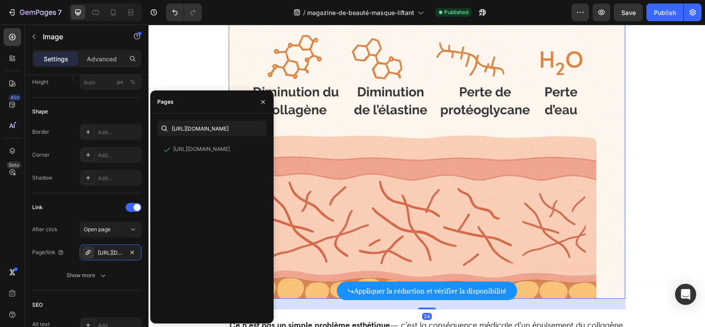
click at [405, 174] on img at bounding box center [427, 150] width 397 height 298
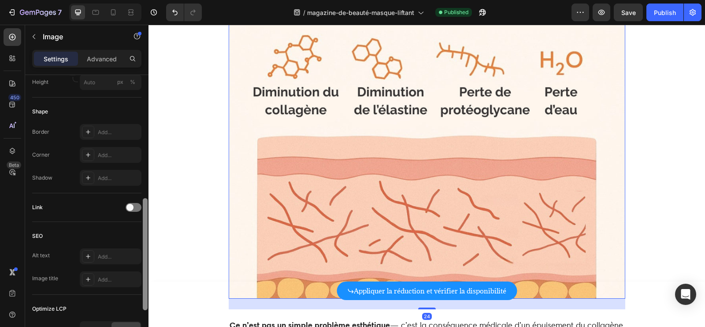
click at [142, 203] on div at bounding box center [145, 213] width 7 height 277
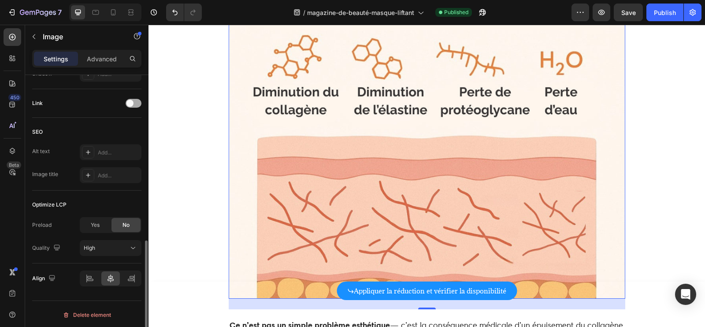
click at [135, 105] on div at bounding box center [134, 103] width 16 height 9
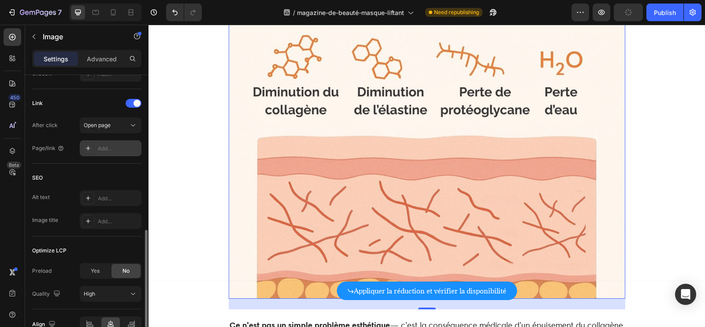
click at [109, 145] on div "Add..." at bounding box center [118, 149] width 41 height 8
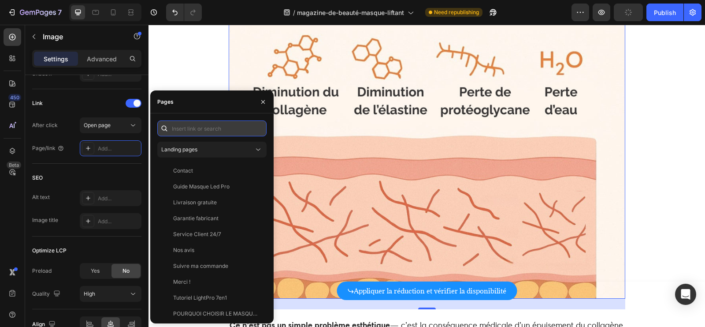
click at [193, 127] on input "text" at bounding box center [211, 128] width 109 height 16
paste input "https://fontanayskin.com/products/masque-visage-fontanay%E2%84%A2-lift-raffermi…"
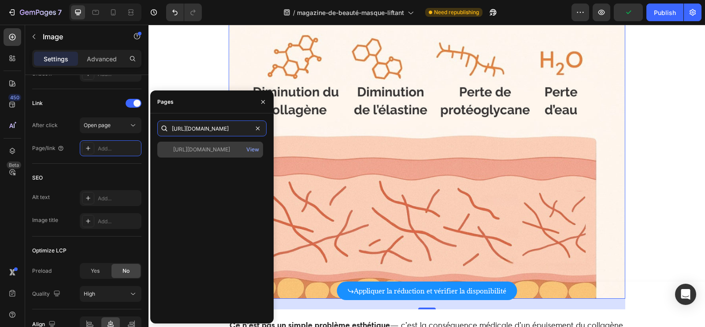
type input "https://fontanayskin.com/products/masque-visage-fontanay%E2%84%A2-lift-raffermi…"
click at [198, 148] on div "https://fontanayskin.com/products/masque-visage-fontanay%E2%84%A2-lift-raffermi…" at bounding box center [201, 150] width 57 height 8
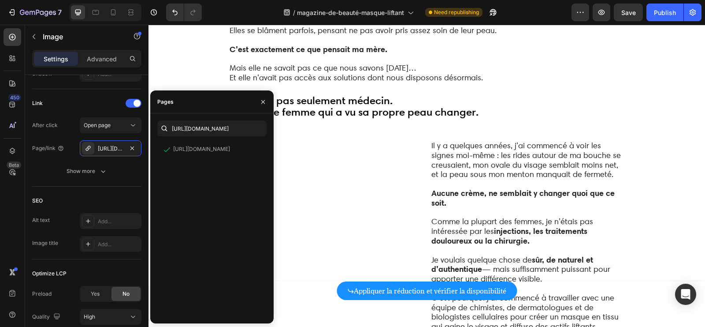
scroll to position [1646, 0]
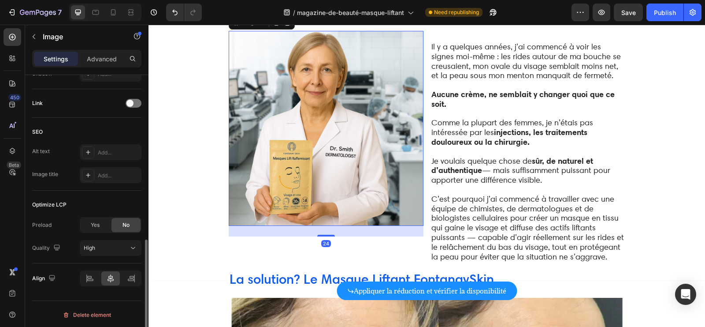
click at [371, 157] on img at bounding box center [326, 128] width 195 height 195
click at [132, 106] on div "Link" at bounding box center [86, 104] width 109 height 14
click at [132, 104] on span at bounding box center [130, 103] width 7 height 7
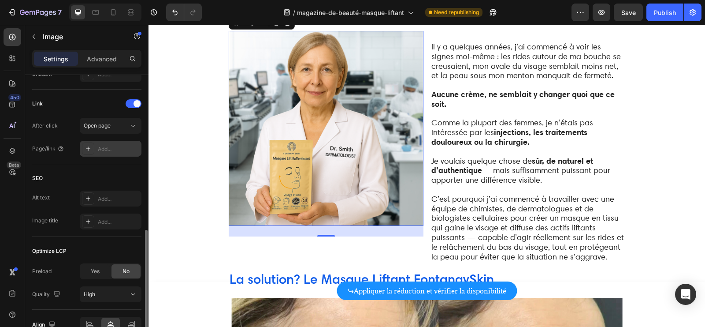
click at [101, 142] on div "Add..." at bounding box center [111, 149] width 62 height 16
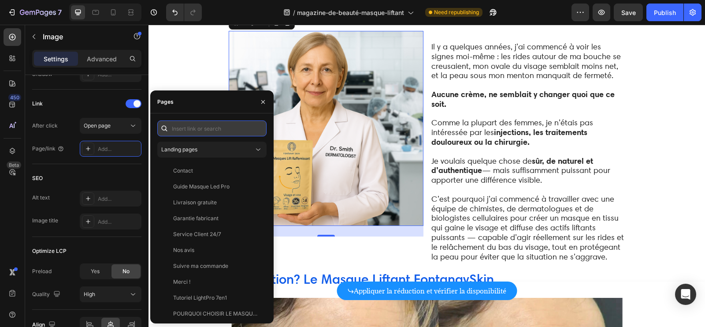
click at [204, 132] on input "text" at bounding box center [211, 128] width 109 height 16
paste input "https://fontanayskin.com/products/masque-visage-fontanay%E2%84%A2-lift-raffermi…"
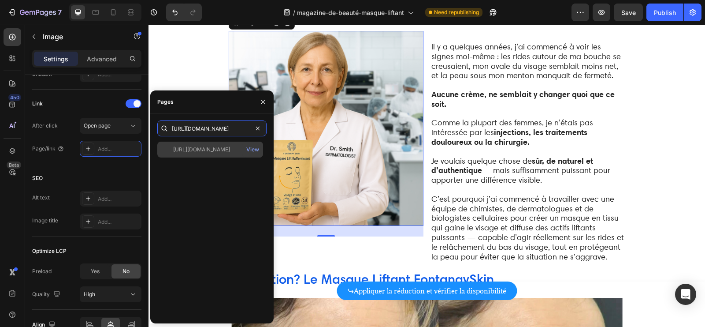
type input "https://fontanayskin.com/products/masque-visage-fontanay%E2%84%A2-lift-raffermi…"
click at [209, 149] on div "https://fontanayskin.com/products/masque-visage-fontanay%E2%84%A2-lift-raffermi…" at bounding box center [201, 150] width 57 height 8
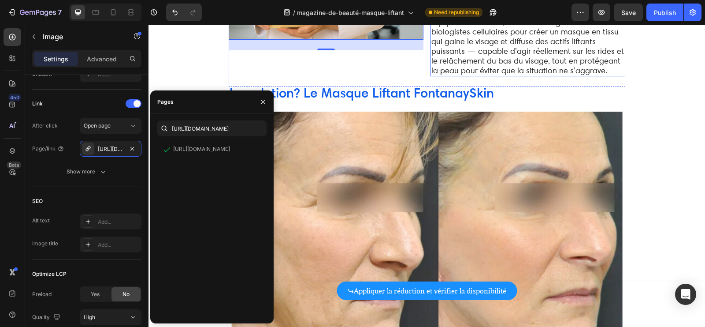
scroll to position [1844, 0]
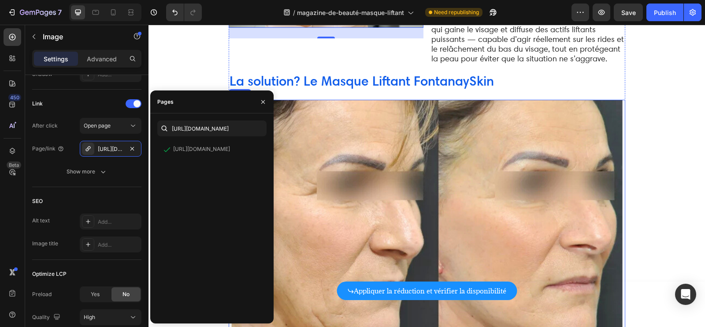
click at [458, 135] on img at bounding box center [427, 249] width 397 height 298
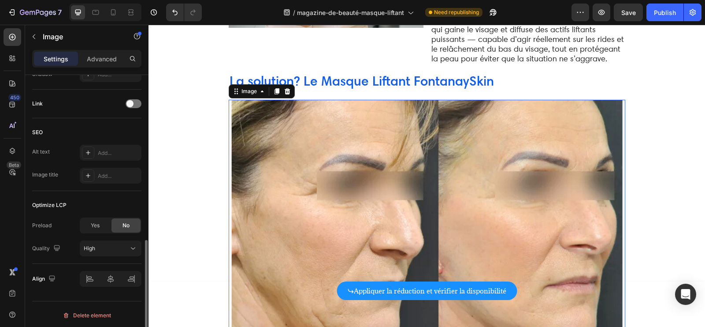
click at [388, 167] on img at bounding box center [427, 249] width 397 height 298
click at [138, 102] on div at bounding box center [134, 103] width 16 height 9
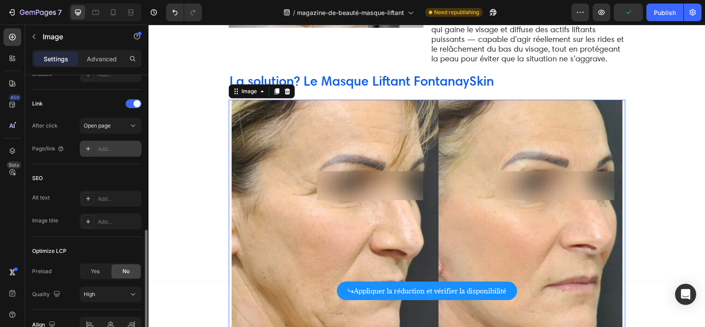
click at [101, 145] on div "Add..." at bounding box center [118, 149] width 41 height 8
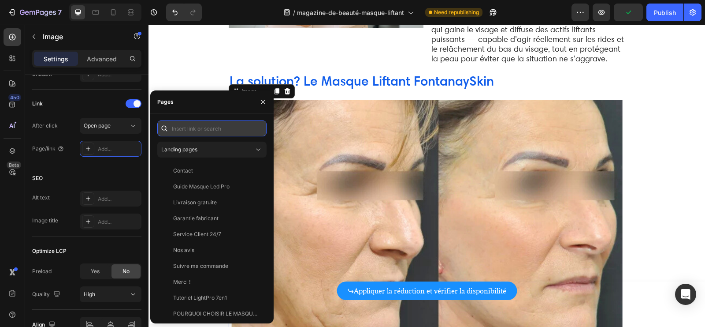
click at [188, 128] on input "text" at bounding box center [211, 128] width 109 height 16
paste input "https://fontanayskin.com/products/masque-visage-fontanay%E2%84%A2-lift-raffermi…"
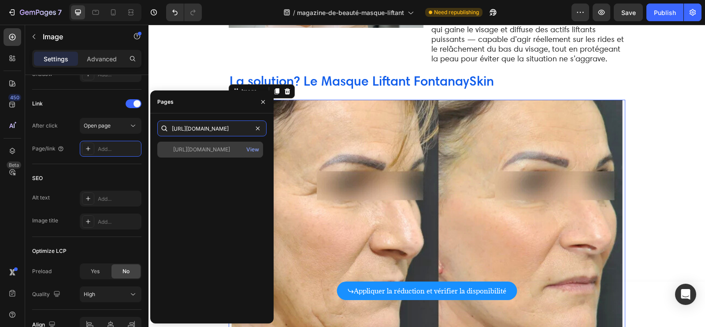
type input "https://fontanayskin.com/products/masque-visage-fontanay%E2%84%A2-lift-raffermi…"
click at [195, 146] on div "https://fontanayskin.com/products/masque-visage-fontanay%E2%84%A2-lift-raffermi…" at bounding box center [201, 150] width 57 height 8
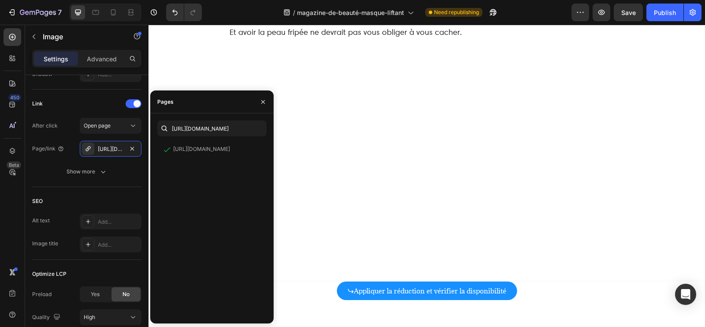
scroll to position [2635, 0]
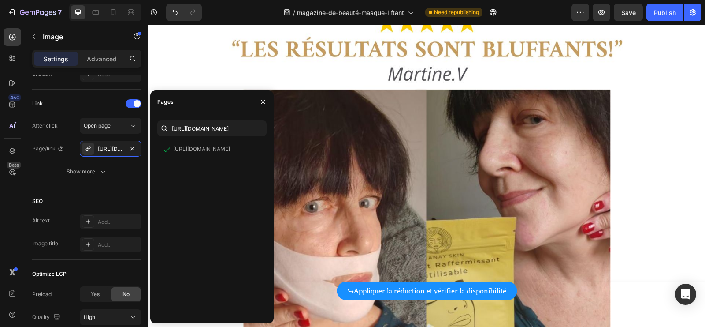
click at [405, 160] on img at bounding box center [427, 207] width 397 height 397
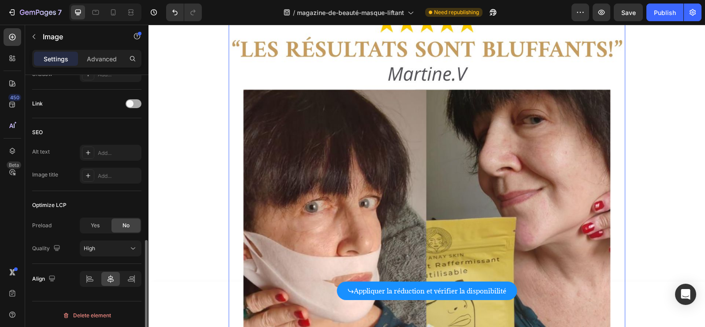
click at [133, 101] on span at bounding box center [130, 103] width 7 height 7
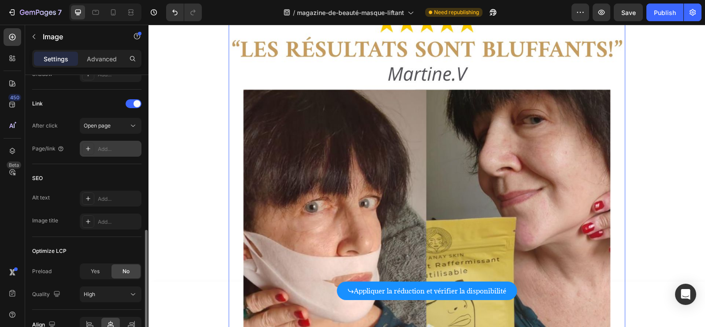
click at [105, 145] on div "Add..." at bounding box center [118, 149] width 41 height 8
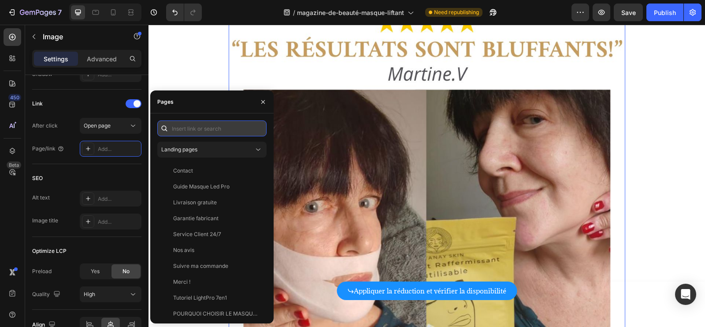
click at [202, 133] on input "text" at bounding box center [211, 128] width 109 height 16
paste input "https://fontanayskin.com/products/masque-visage-fontanay%E2%84%A2-lift-raffermi…"
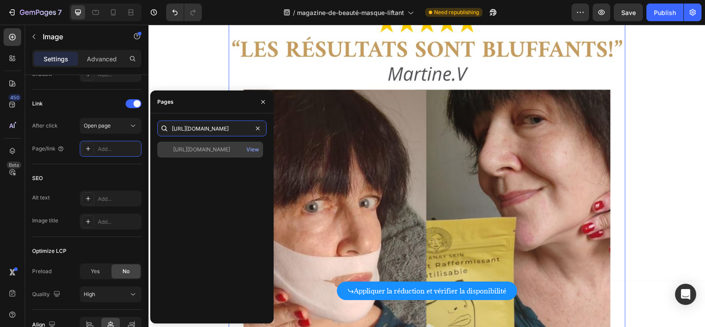
type input "https://fontanayskin.com/products/masque-visage-fontanay%E2%84%A2-lift-raffermi…"
click at [206, 147] on div "https://fontanayskin.com/products/masque-visage-fontanay%E2%84%A2-lift-raffermi…" at bounding box center [201, 150] width 57 height 8
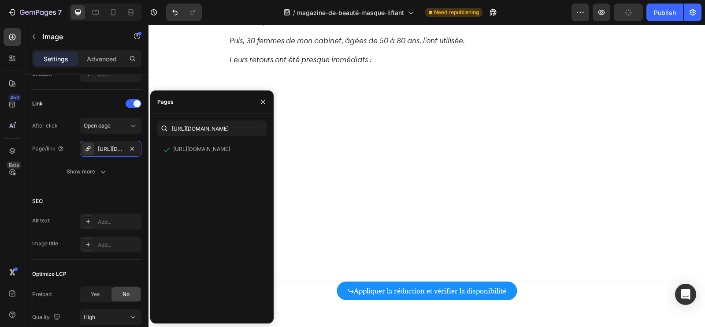
scroll to position [3057, 0]
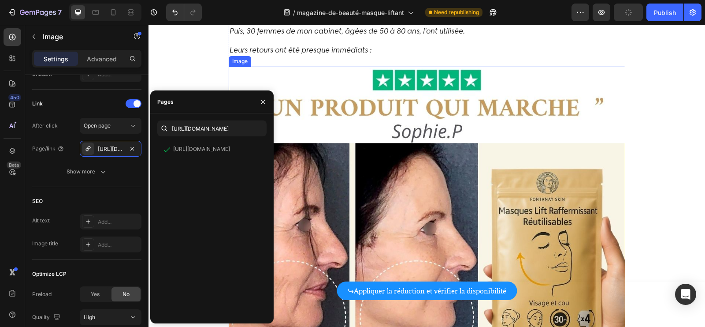
click at [402, 175] on img at bounding box center [427, 265] width 397 height 397
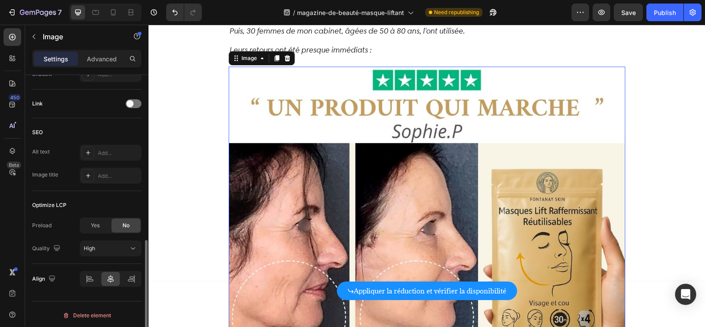
click at [133, 107] on div "Link" at bounding box center [86, 104] width 109 height 14
click at [133, 101] on span at bounding box center [130, 103] width 7 height 7
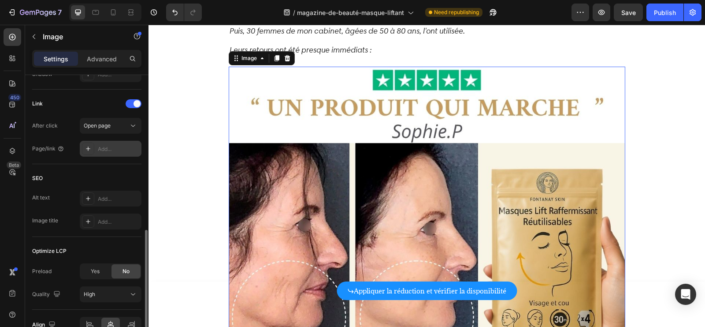
click at [107, 151] on div "Add..." at bounding box center [111, 149] width 62 height 16
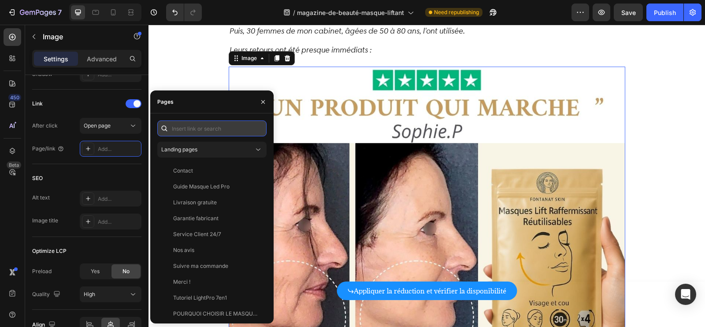
click at [207, 131] on input "text" at bounding box center [211, 128] width 109 height 16
paste input "https://fontanayskin.com/products/masque-visage-fontanay%E2%84%A2-lift-raffermi…"
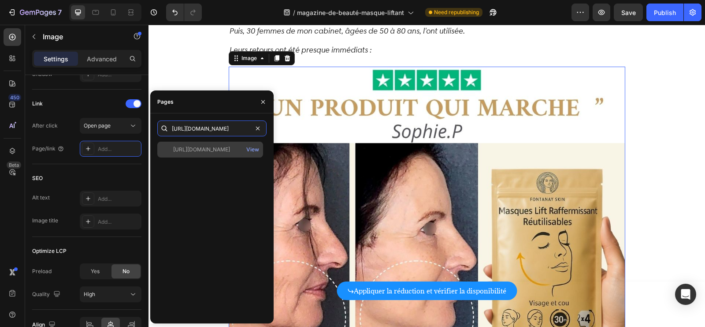
type input "https://fontanayskin.com/products/masque-visage-fontanay%E2%84%A2-lift-raffermi…"
click at [209, 151] on div "https://fontanayskin.com/products/masque-visage-fontanay%E2%84%A2-lift-raffermi…" at bounding box center [201, 150] width 57 height 8
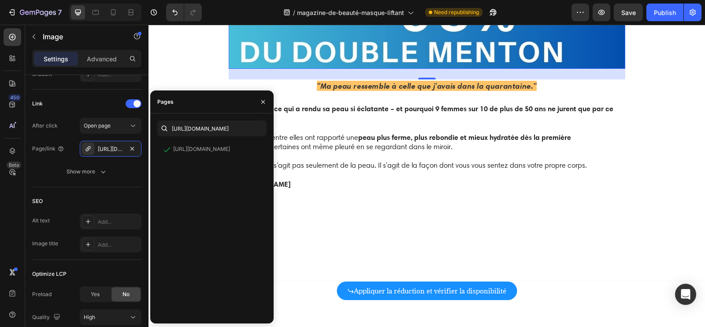
scroll to position [0, 0]
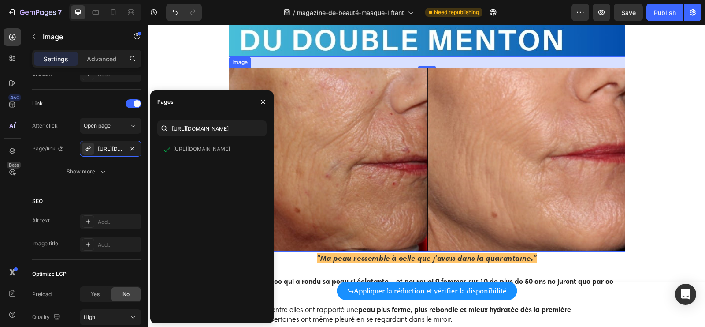
click at [406, 134] on img at bounding box center [427, 159] width 397 height 184
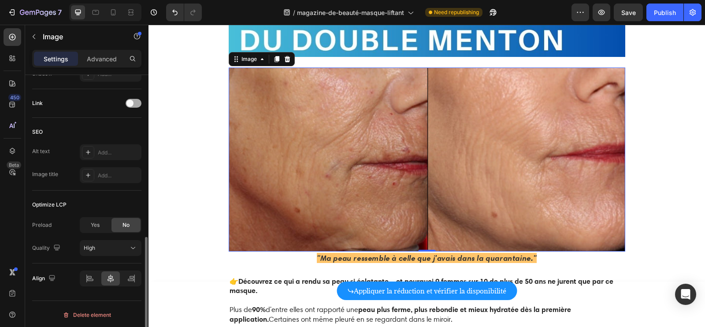
click at [131, 101] on span at bounding box center [130, 103] width 7 height 7
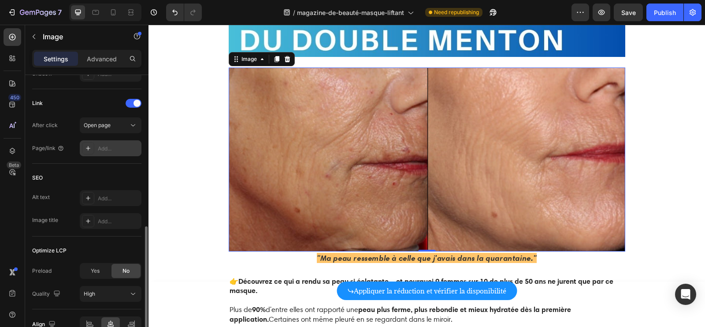
click at [105, 145] on div "Add..." at bounding box center [118, 149] width 41 height 8
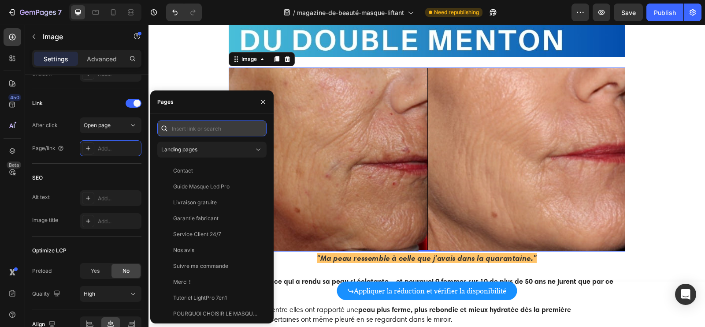
click at [191, 124] on input "text" at bounding box center [211, 128] width 109 height 16
paste input "https://fontanayskin.com/products/masque-visage-fontanay%E2%84%A2-lift-raffermi…"
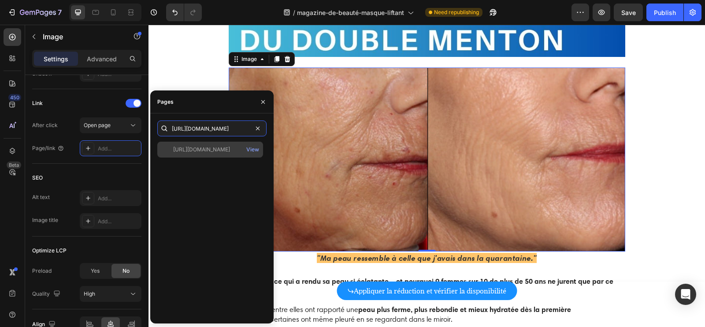
type input "https://fontanayskin.com/products/masque-visage-fontanay%E2%84%A2-lift-raffermi…"
click at [193, 155] on div "https://fontanayskin.com/products/masque-visage-fontanay%E2%84%A2-lift-raffermi…" at bounding box center [210, 150] width 106 height 16
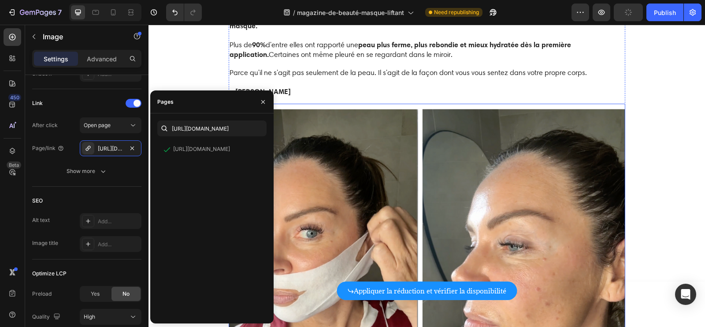
click at [392, 203] on img at bounding box center [427, 253] width 397 height 298
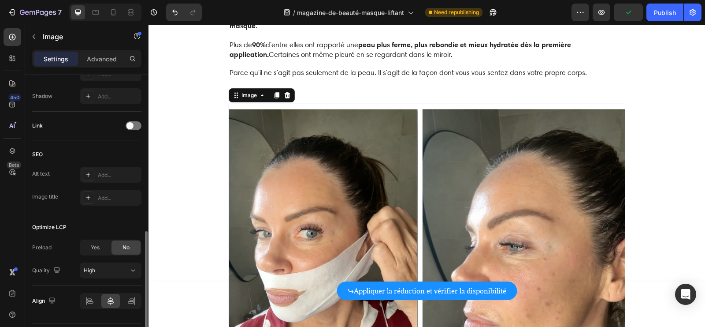
click at [341, 190] on img at bounding box center [427, 253] width 397 height 298
click at [139, 125] on div at bounding box center [134, 125] width 16 height 9
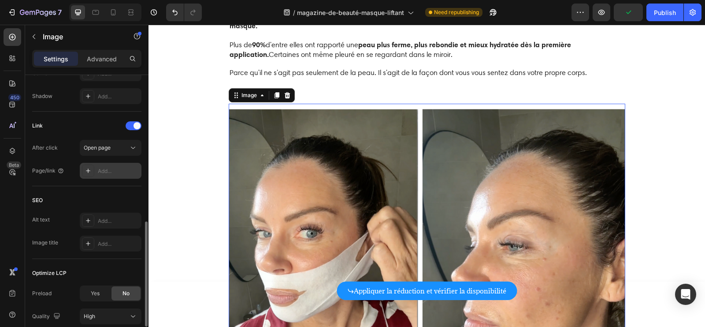
click at [108, 163] on div "Add..." at bounding box center [111, 171] width 62 height 16
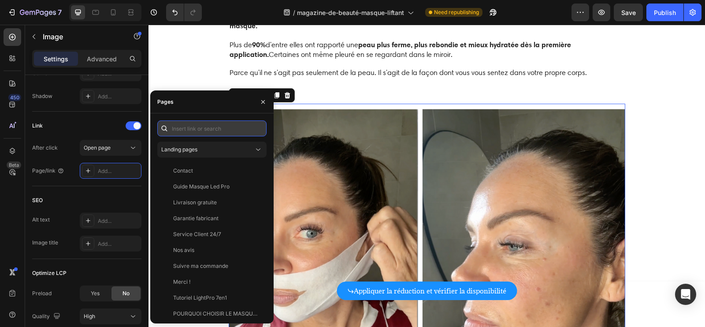
click at [196, 131] on input "text" at bounding box center [211, 128] width 109 height 16
paste input "https://fontanayskin.com/products/masque-visage-fontanay%E2%84%A2-lift-raffermi…"
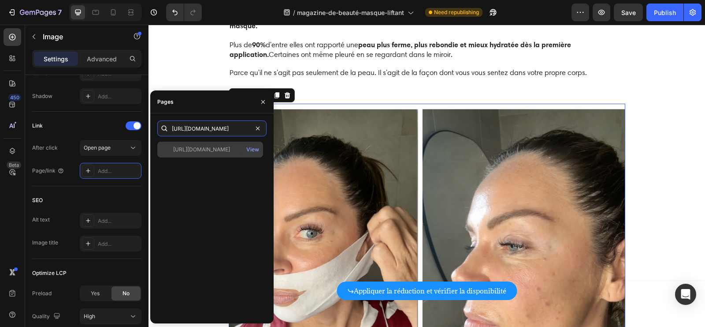
type input "https://fontanayskin.com/products/masque-visage-fontanay%E2%84%A2-lift-raffermi…"
click at [199, 149] on div "https://fontanayskin.com/products/masque-visage-fontanay%E2%84%A2-lift-raffermi…" at bounding box center [201, 150] width 57 height 8
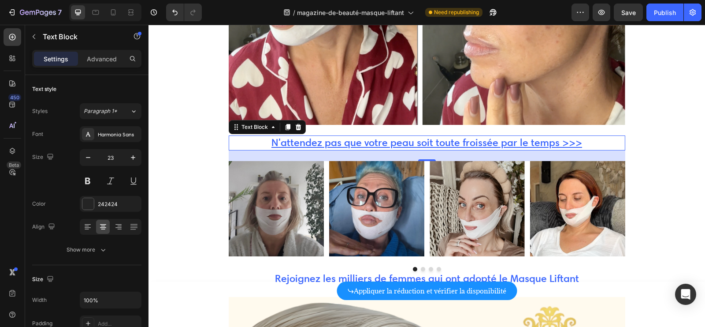
click at [399, 149] on u "N'attendez pas que votre peau soit toute froissée par le temps >>>" at bounding box center [427, 142] width 311 height 12
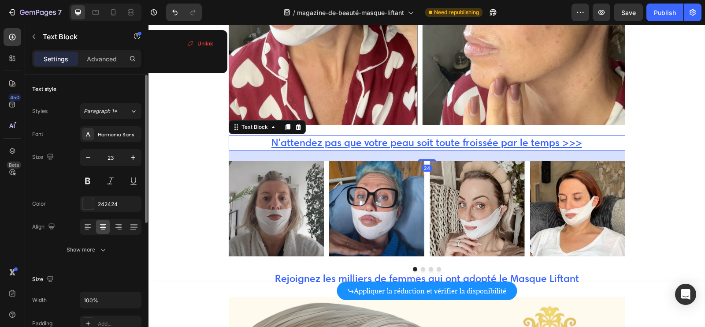
click at [399, 149] on u "N'attendez pas que votre peau soit toute froissée par le temps >>>" at bounding box center [427, 142] width 311 height 12
click at [398, 149] on u "N'attendez pas que votre peau soit toute froissée par le temps >>>" at bounding box center [427, 142] width 311 height 12
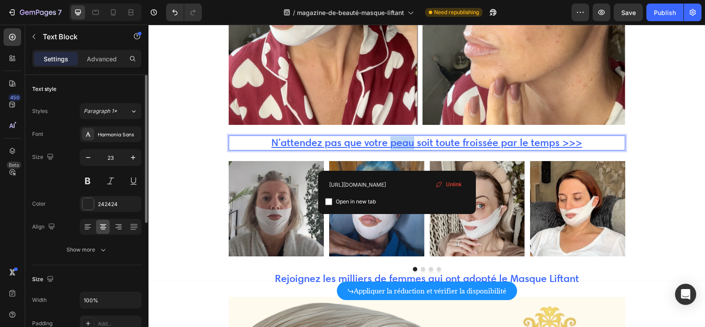
click at [398, 149] on u "N'attendez pas que votre peau soit toute froissée par le temps >>>" at bounding box center [427, 142] width 311 height 12
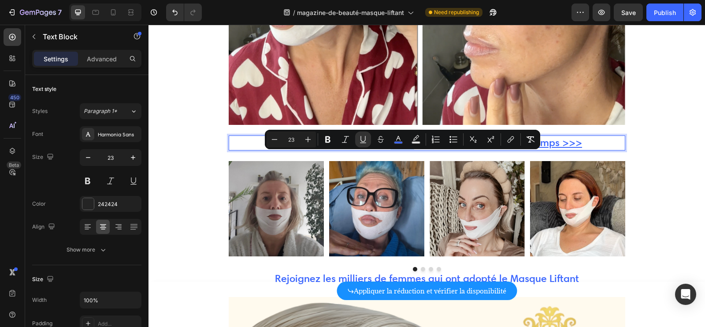
click at [396, 149] on u "N'attendez pas que votre peau soit toute froissée par le temps >>>" at bounding box center [427, 142] width 311 height 12
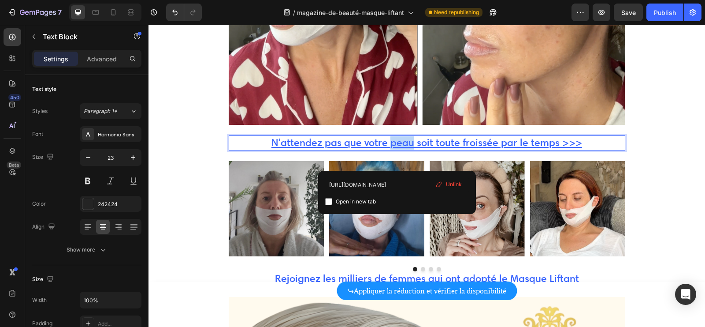
click at [396, 149] on u "N'attendez pas que votre peau soit toute froissée par le temps >>>" at bounding box center [427, 142] width 311 height 12
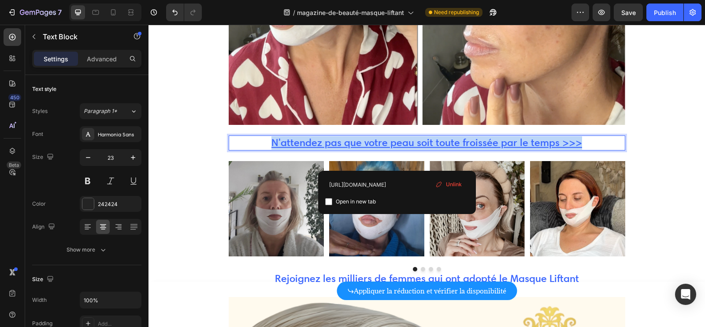
click at [396, 149] on u "N'attendez pas que votre peau soit toute froissée par le temps >>>" at bounding box center [427, 142] width 311 height 12
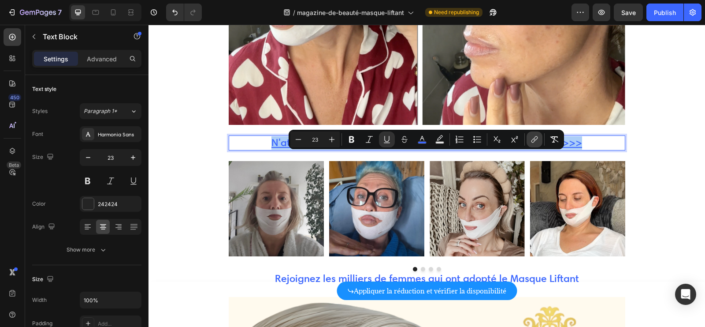
click at [535, 138] on icon "Editor contextual toolbar" at bounding box center [534, 139] width 9 height 9
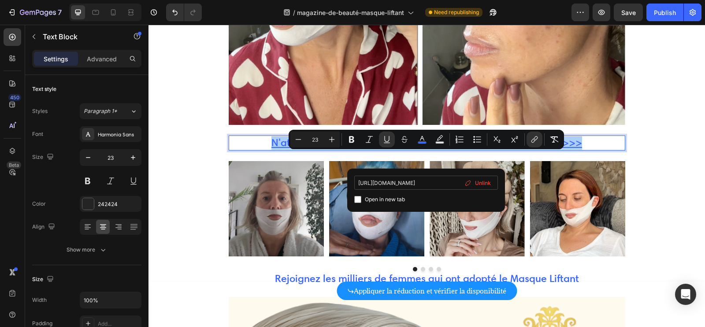
click at [420, 183] on input "https://fontanayskin.com/products/masque-visage-fontanay%E2%84%A2-lift-raffermi…" at bounding box center [427, 182] width 144 height 14
click at [597, 182] on img at bounding box center [577, 208] width 95 height 95
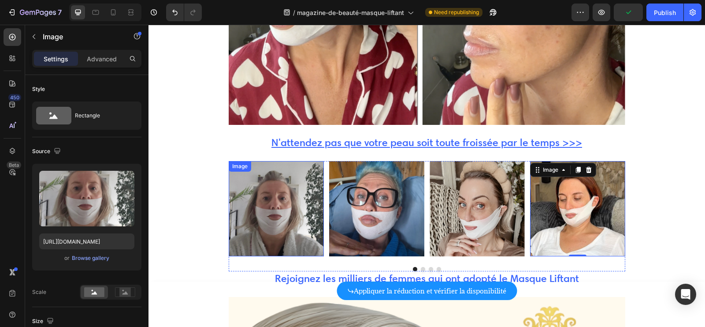
click at [284, 220] on img at bounding box center [276, 208] width 95 height 95
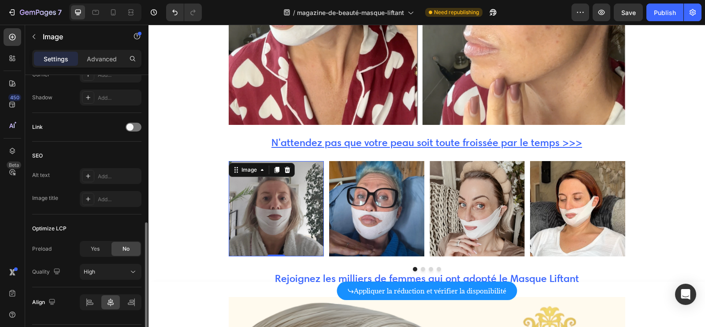
scroll to position [380, 0]
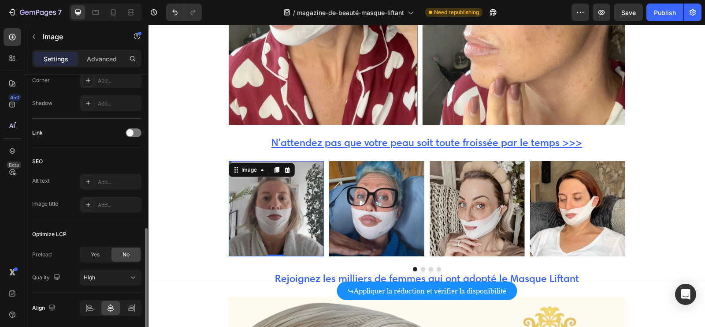
click at [132, 136] on div "Link" at bounding box center [86, 133] width 109 height 14
click at [132, 134] on span at bounding box center [130, 132] width 7 height 7
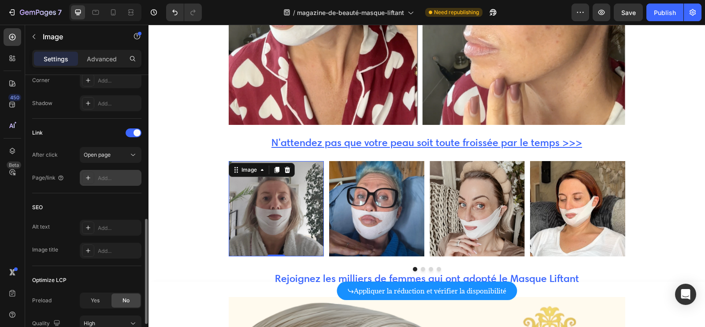
click at [101, 175] on div "Add..." at bounding box center [118, 178] width 41 height 8
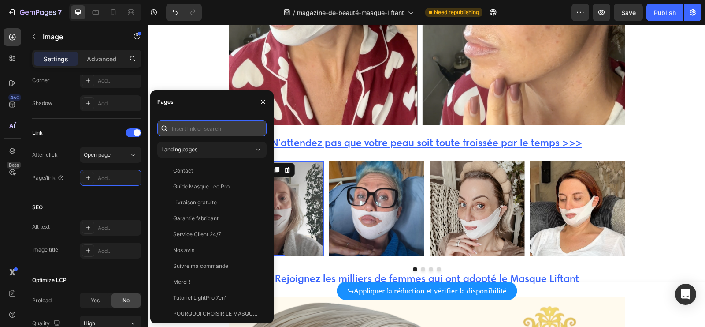
click at [228, 122] on input "text" at bounding box center [211, 128] width 109 height 16
click at [220, 129] on input "text" at bounding box center [211, 128] width 109 height 16
paste input "https://fontanayskin.com/products/masque-visage-fontanay%E2%84%A2-lift-raffermi…"
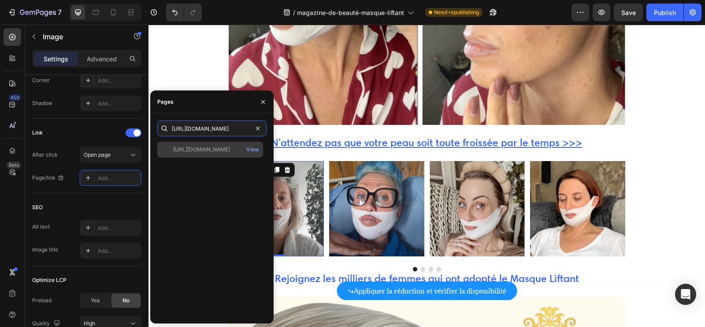
type input "https://fontanayskin.com/products/masque-visage-fontanay%E2%84%A2-lift-raffermi…"
click at [207, 152] on div "https://fontanayskin.com/products/masque-visage-fontanay%E2%84%A2-lift-raffermi…" at bounding box center [201, 150] width 57 height 8
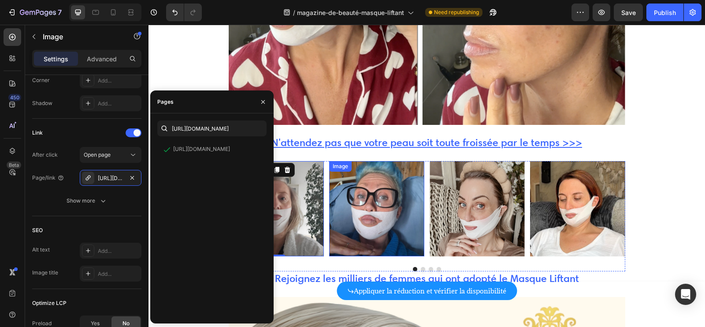
click at [363, 232] on img at bounding box center [376, 208] width 95 height 95
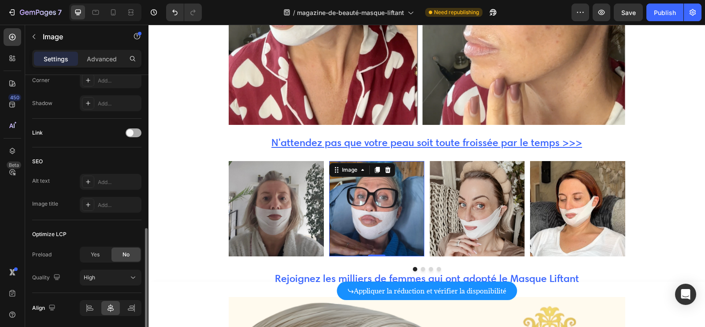
click at [134, 130] on div at bounding box center [134, 132] width 16 height 9
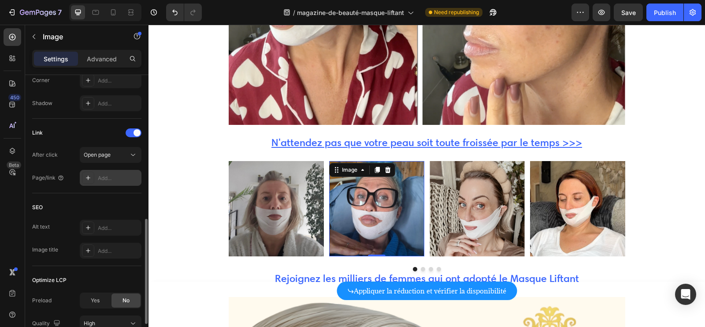
click at [108, 171] on div "Add..." at bounding box center [111, 178] width 62 height 16
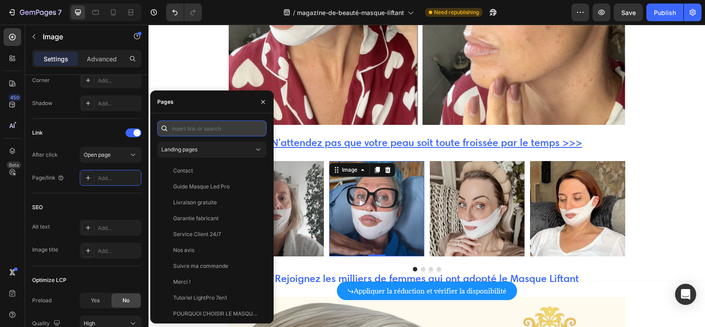
click at [187, 133] on input "text" at bounding box center [211, 128] width 109 height 16
paste input "https://fontanayskin.com/products/masque-visage-fontanay%E2%84%A2-lift-raffermi…"
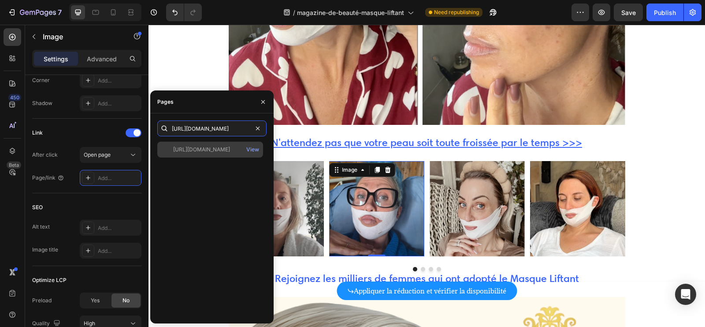
type input "https://fontanayskin.com/products/masque-visage-fontanay%E2%84%A2-lift-raffermi…"
click at [193, 148] on div "https://fontanayskin.com/products/masque-visage-fontanay%E2%84%A2-lift-raffermi…" at bounding box center [201, 150] width 57 height 8
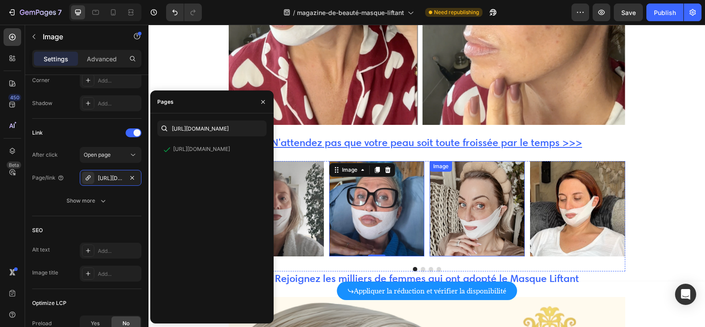
click at [490, 220] on img at bounding box center [477, 208] width 95 height 95
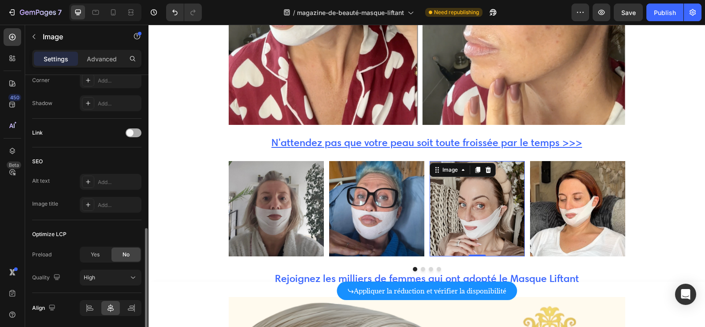
click at [132, 131] on span at bounding box center [130, 132] width 7 height 7
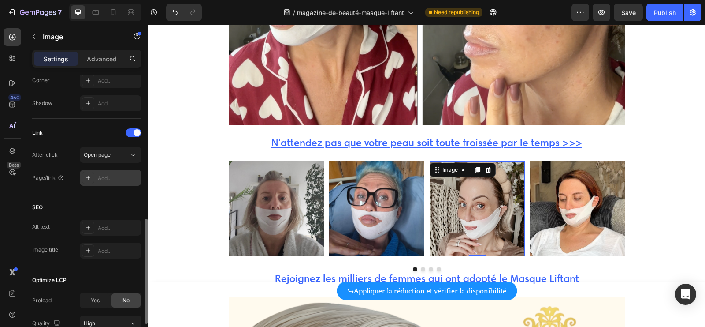
click at [112, 175] on div "Add..." at bounding box center [118, 178] width 41 height 8
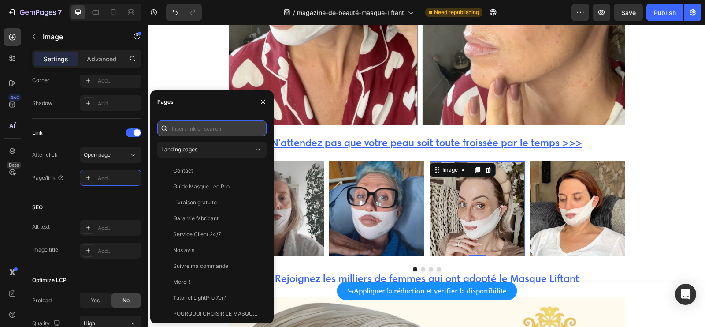
click at [199, 130] on input "text" at bounding box center [211, 128] width 109 height 16
paste input "https://fontanayskin.com/products/masque-visage-fontanay%E2%84%A2-lift-raffermi…"
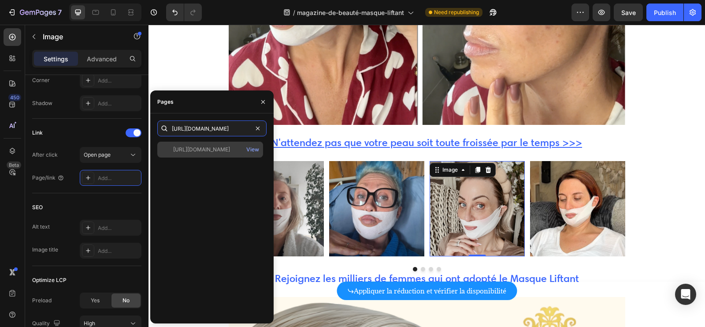
type input "https://fontanayskin.com/products/masque-visage-fontanay%E2%84%A2-lift-raffermi…"
click at [212, 148] on div "https://fontanayskin.com/products/masque-visage-fontanay%E2%84%A2-lift-raffermi…" at bounding box center [201, 150] width 57 height 8
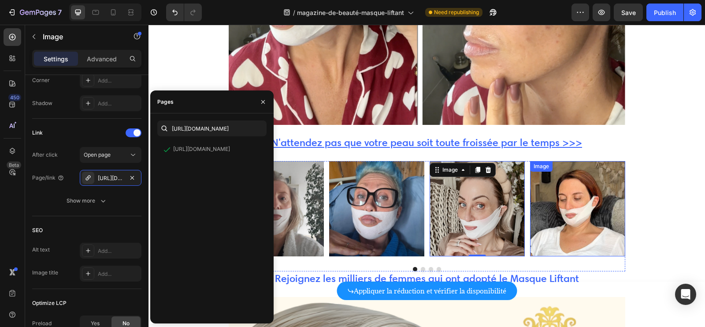
click at [590, 225] on img at bounding box center [577, 208] width 95 height 95
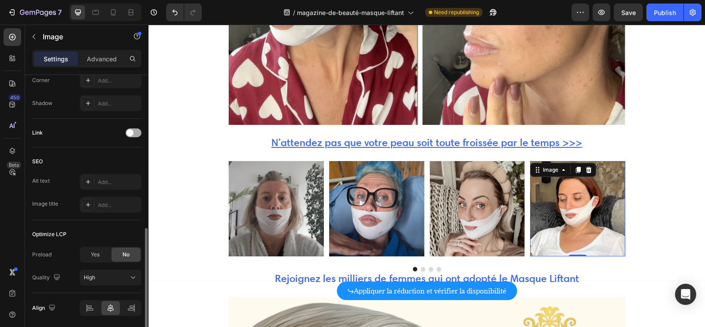
click at [130, 129] on span at bounding box center [130, 132] width 7 height 7
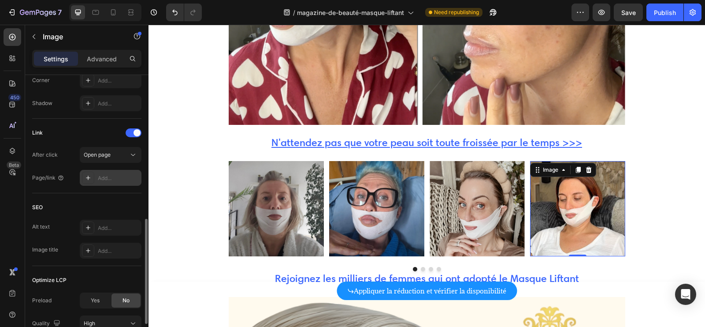
click at [98, 175] on div "Add..." at bounding box center [118, 178] width 41 height 8
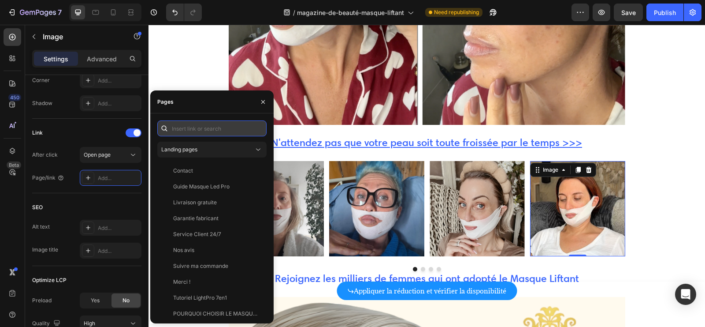
click at [202, 127] on input "text" at bounding box center [211, 128] width 109 height 16
paste input "https://fontanayskin.com/products/masque-visage-fontanay%E2%84%A2-lift-raffermi…"
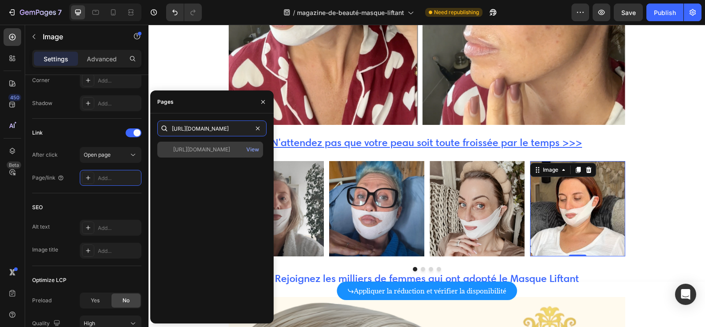
type input "https://fontanayskin.com/products/masque-visage-fontanay%E2%84%A2-lift-raffermi…"
click at [194, 151] on div "https://fontanayskin.com/products/masque-visage-fontanay%E2%84%A2-lift-raffermi…" at bounding box center [201, 150] width 57 height 8
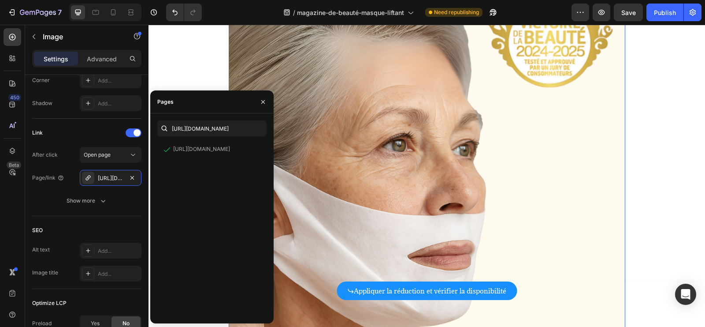
scroll to position [4400, 0]
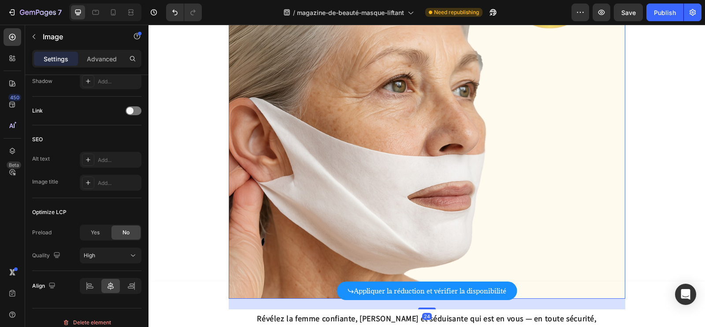
click at [424, 186] on img at bounding box center [427, 100] width 397 height 397
click at [132, 109] on span at bounding box center [130, 110] width 7 height 7
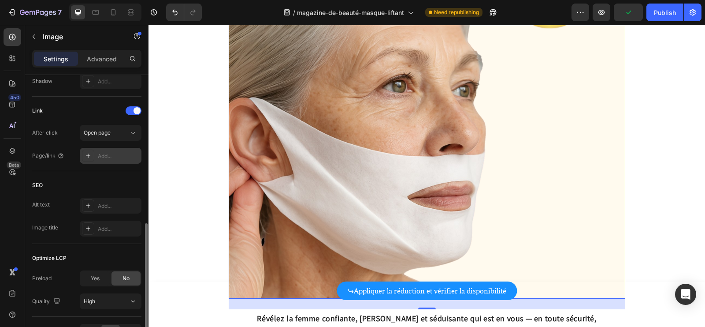
click at [101, 152] on div "Add..." at bounding box center [118, 156] width 41 height 8
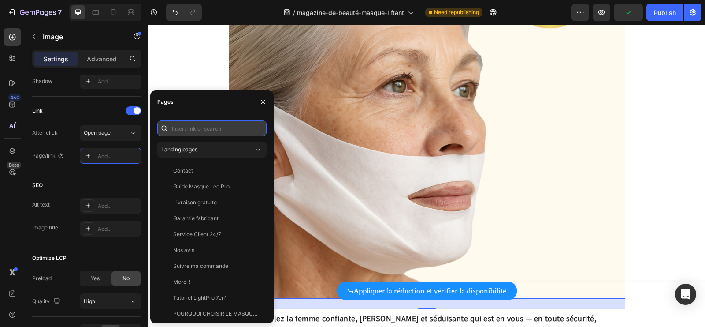
click at [191, 123] on input "text" at bounding box center [211, 128] width 109 height 16
paste input "https://fontanayskin.com/products/masque-visage-fontanay%E2%84%A2-lift-raffermi…"
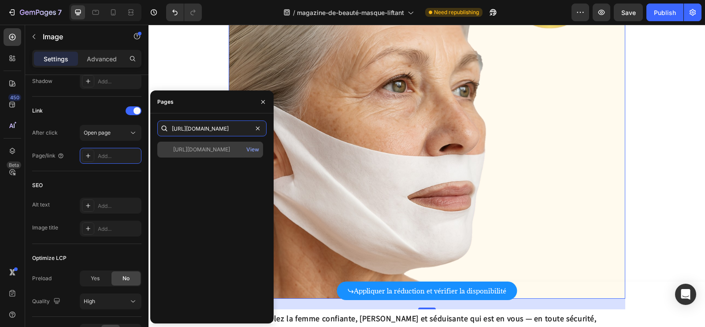
type input "https://fontanayskin.com/products/masque-visage-fontanay%E2%84%A2-lift-raffermi…"
click at [190, 151] on div "https://fontanayskin.com/products/masque-visage-fontanay%E2%84%A2-lift-raffermi…" at bounding box center [201, 150] width 57 height 8
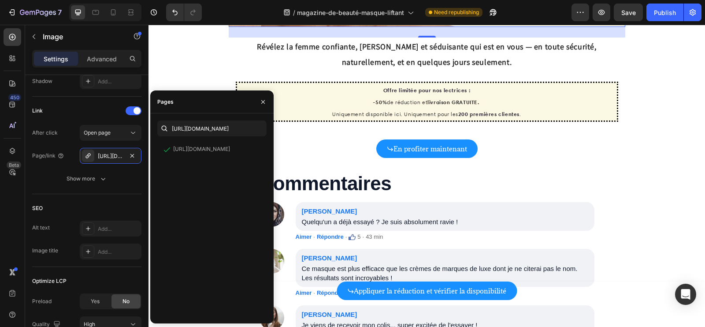
scroll to position [4680, 0]
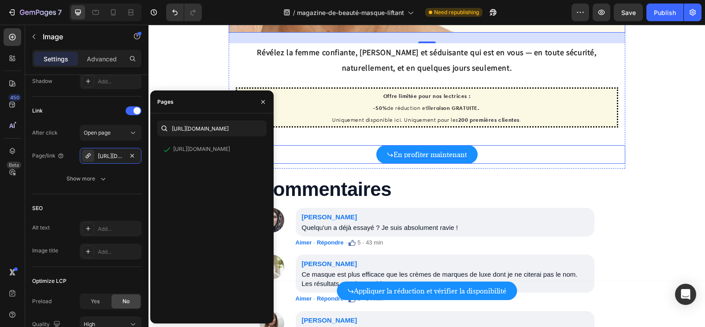
click at [433, 158] on p "En profiter maintenant" at bounding box center [431, 154] width 74 height 8
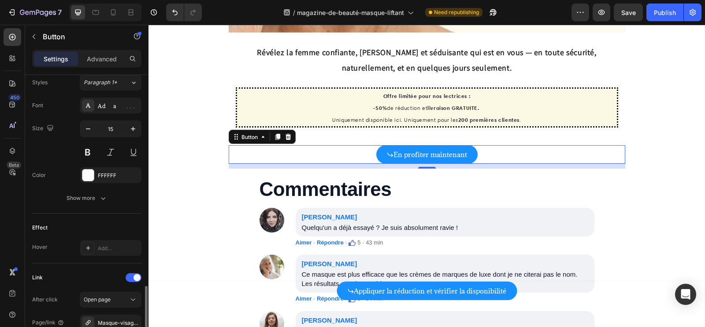
scroll to position [477, 0]
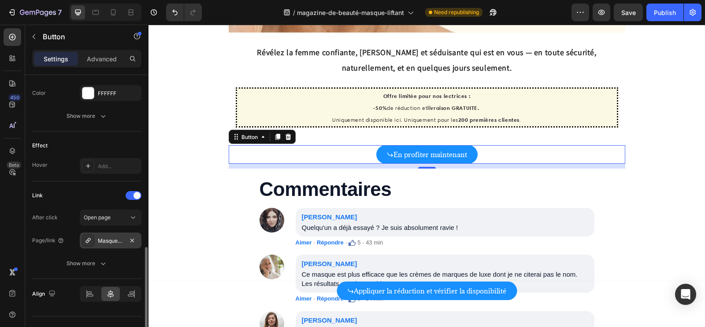
click at [117, 241] on div "Masque-visage-fontanay™-lift-raffermissant" at bounding box center [111, 240] width 62 height 16
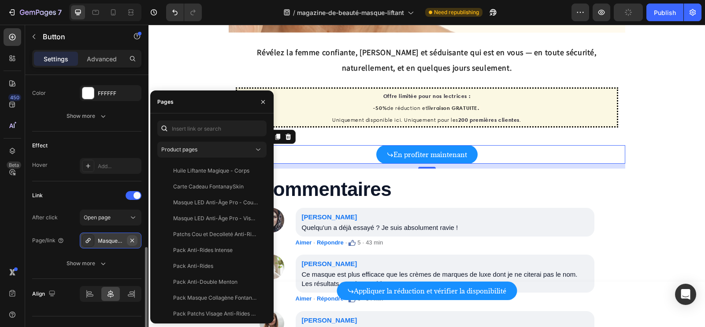
click at [133, 238] on icon "button" at bounding box center [132, 240] width 7 height 7
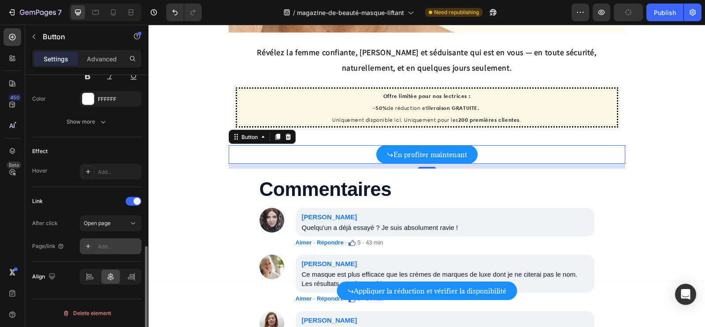
scroll to position [468, 0]
click at [111, 241] on div "Add..." at bounding box center [111, 249] width 62 height 16
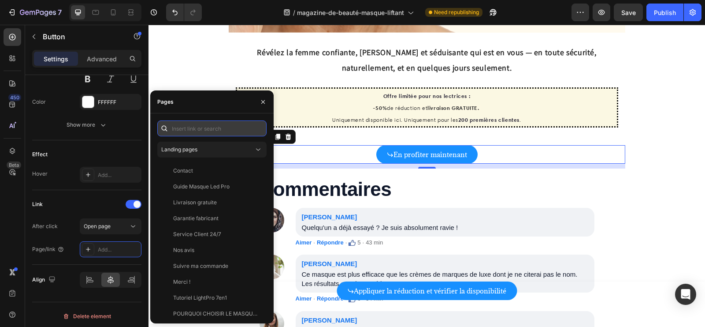
click at [211, 128] on input "text" at bounding box center [211, 128] width 109 height 16
paste input "https://fontanayskin.com/products/masque-visage-fontanay%E2%84%A2-lift-raffermi…"
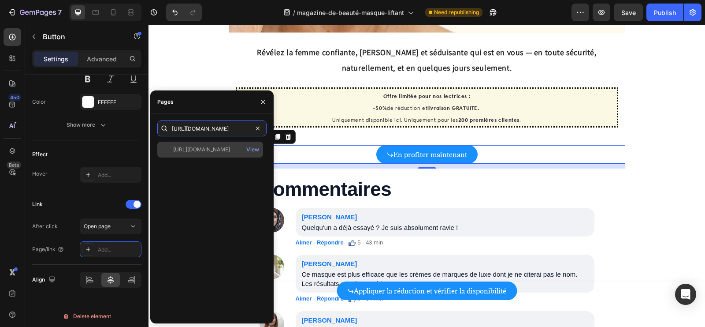
type input "https://fontanayskin.com/products/masque-visage-fontanay%E2%84%A2-lift-raffermi…"
click at [202, 150] on div "https://fontanayskin.com/products/masque-visage-fontanay%E2%84%A2-lift-raffermi…" at bounding box center [201, 150] width 57 height 8
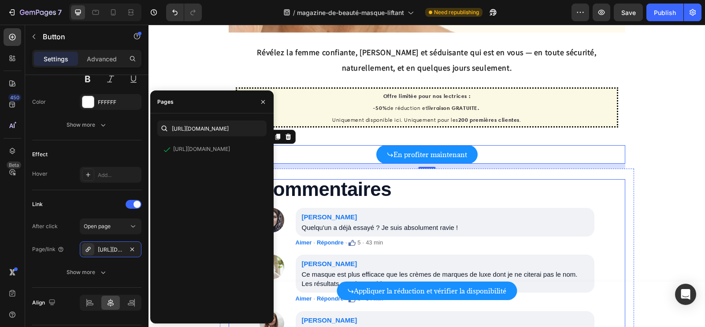
scroll to position [4824, 0]
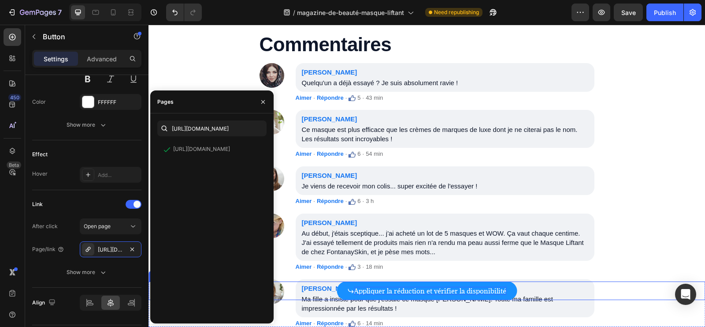
click at [396, 290] on p "Appliquer la réduction et vérifier la disponibilité" at bounding box center [430, 291] width 153 height 8
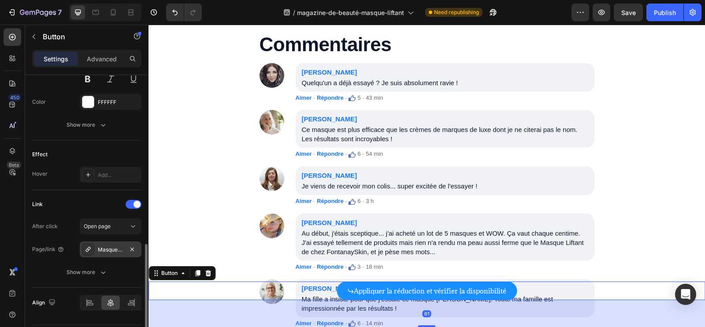
click at [123, 250] on div "Masque-visage-fontanay™-lift-raffermissant" at bounding box center [111, 249] width 62 height 16
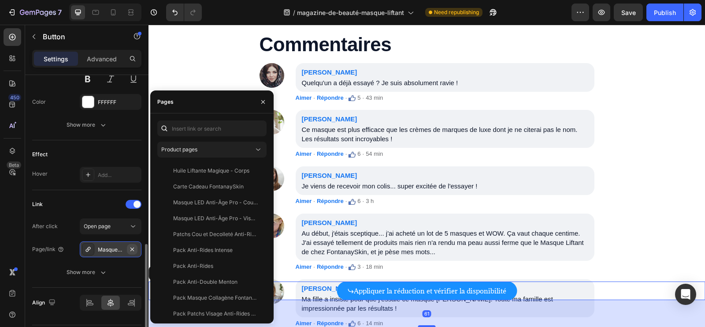
click at [133, 249] on icon "button" at bounding box center [132, 249] width 7 height 7
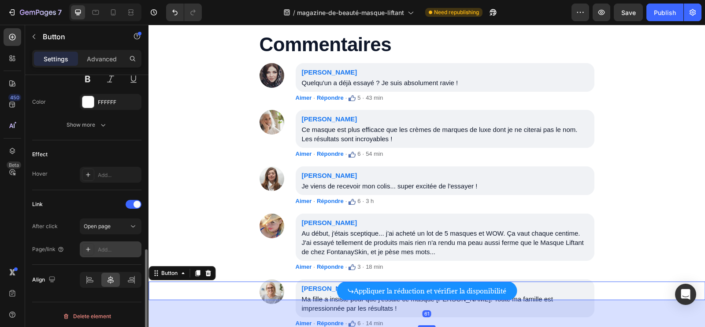
click at [114, 247] on div "Add..." at bounding box center [118, 250] width 41 height 8
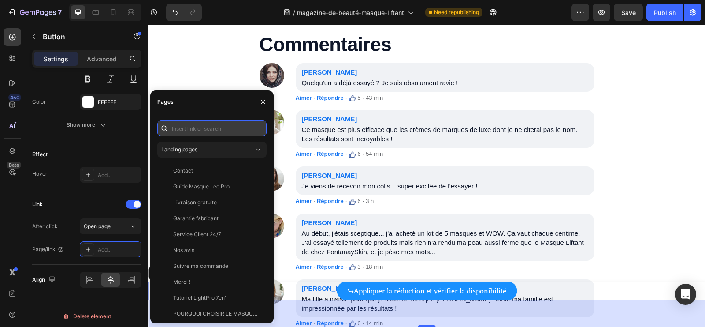
paste input "https://fontanayskin.com/products/masque-visage-fontanay%E2%84%A2-lift-raffermi…"
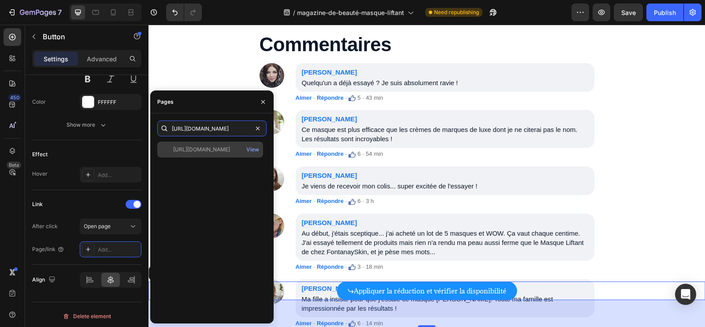
type input "https://fontanayskin.com/products/masque-visage-fontanay%E2%84%A2-lift-raffermi…"
click at [212, 153] on div "https://fontanayskin.com/products/masque-visage-fontanay%E2%84%A2-lift-raffermi…" at bounding box center [201, 150] width 57 height 8
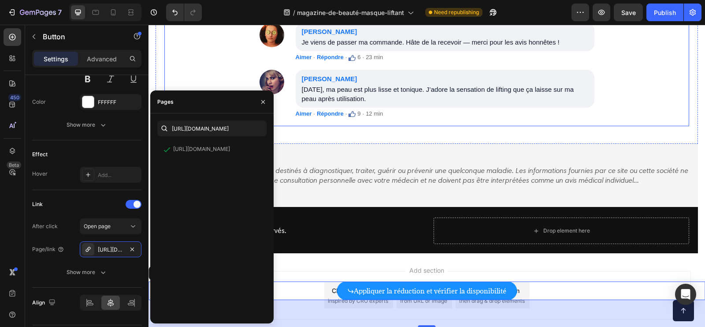
scroll to position [5221, 0]
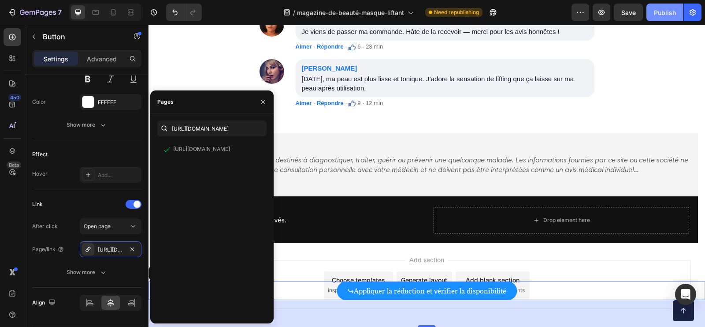
click at [659, 15] on div "Publish" at bounding box center [665, 12] width 22 height 9
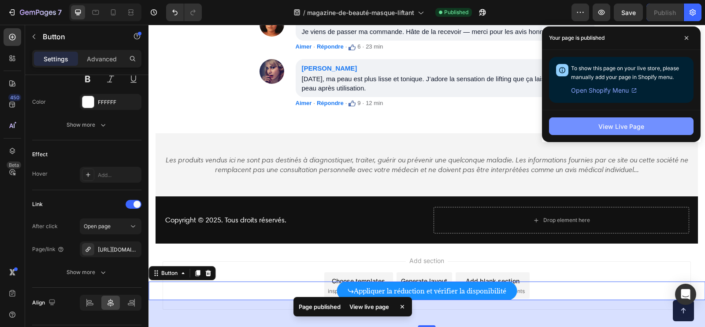
click at [639, 130] on button "View Live Page" at bounding box center [621, 126] width 145 height 18
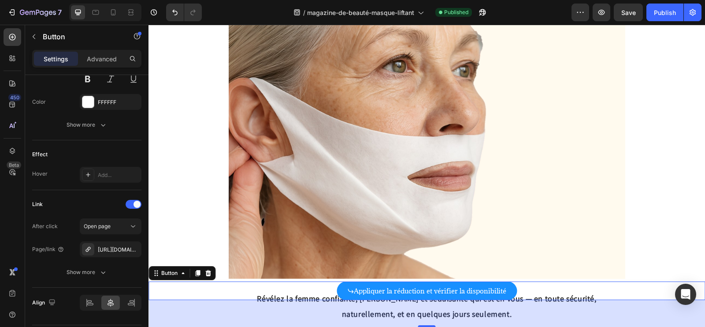
scroll to position [4400, 0]
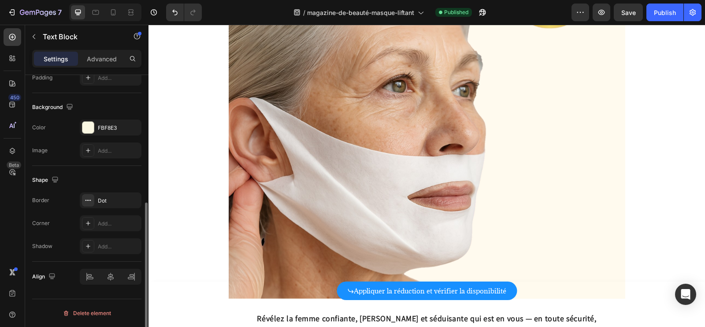
scroll to position [0, 0]
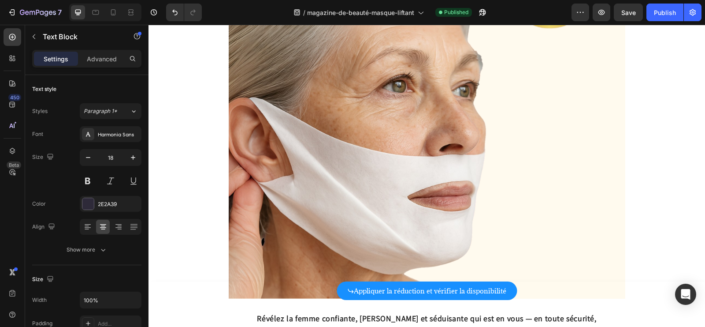
drag, startPoint x: 426, startPoint y: 172, endPoint x: 361, endPoint y: 171, distance: 64.4
drag, startPoint x: 464, startPoint y: 187, endPoint x: 390, endPoint y: 171, distance: 76.1
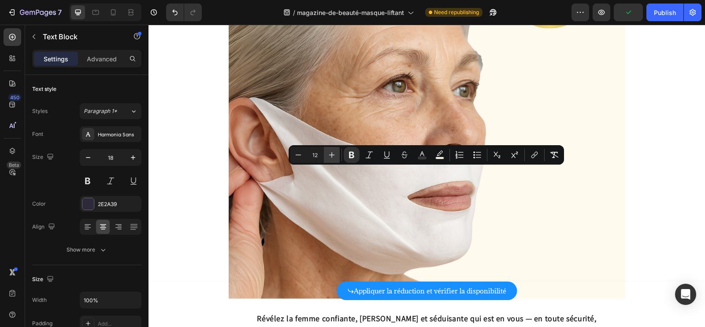
click at [334, 154] on icon "Editor contextual toolbar" at bounding box center [332, 154] width 9 height 9
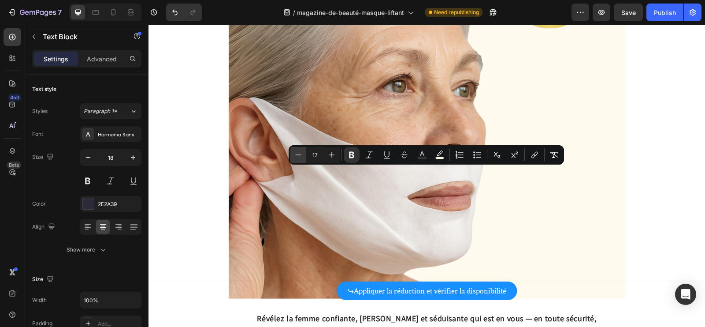
click at [297, 155] on icon "Editor contextual toolbar" at bounding box center [298, 154] width 9 height 9
click at [299, 156] on icon "Editor contextual toolbar" at bounding box center [298, 154] width 9 height 9
type input "15"
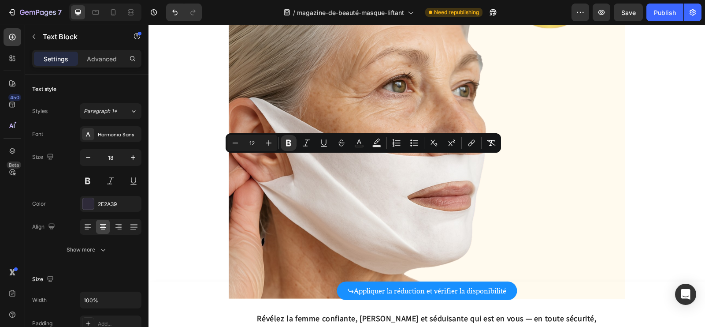
drag, startPoint x: 354, startPoint y: 162, endPoint x: 433, endPoint y: 164, distance: 78.9
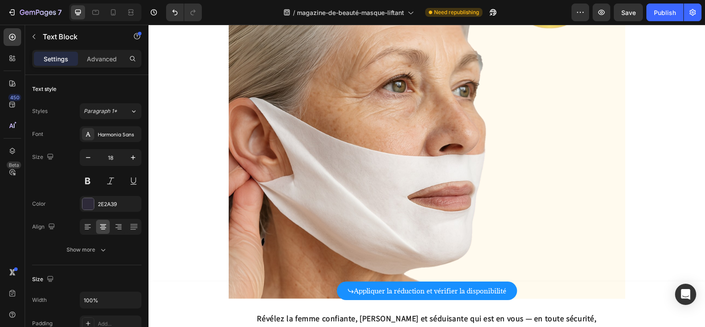
click at [166, 9] on button "Undo/Redo" at bounding box center [175, 13] width 18 height 18
click at [168, 9] on button "Undo/Redo" at bounding box center [175, 13] width 18 height 18
click at [168, 10] on button "Undo/Redo" at bounding box center [175, 13] width 18 height 18
click at [169, 10] on button "Undo/Redo" at bounding box center [175, 13] width 18 height 18
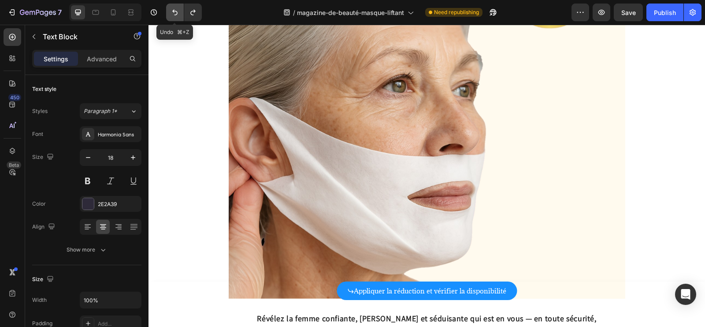
click at [169, 11] on button "Undo/Redo" at bounding box center [175, 13] width 18 height 18
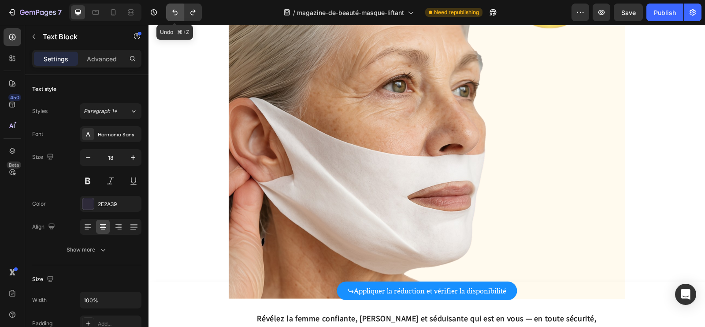
click at [169, 11] on button "Undo/Redo" at bounding box center [175, 13] width 18 height 18
click at [195, 16] on icon "Undo/Redo" at bounding box center [193, 12] width 9 height 9
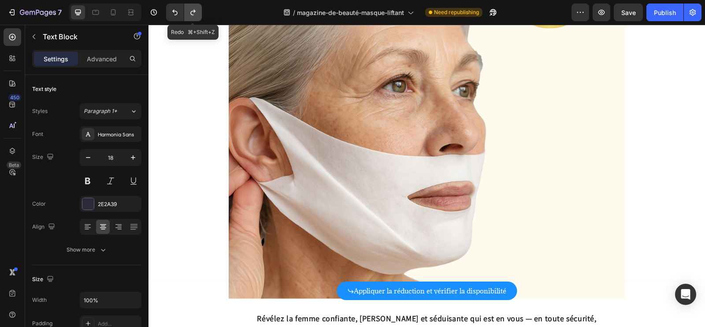
click at [195, 16] on icon "Undo/Redo" at bounding box center [193, 12] width 9 height 9
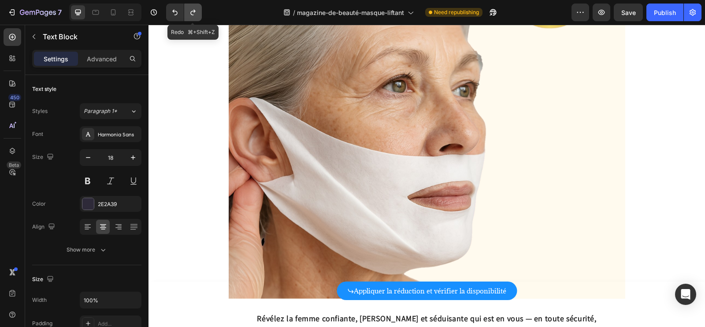
click at [195, 16] on icon "Undo/Redo" at bounding box center [193, 12] width 9 height 9
click at [172, 17] on button "Undo/Redo" at bounding box center [175, 13] width 18 height 18
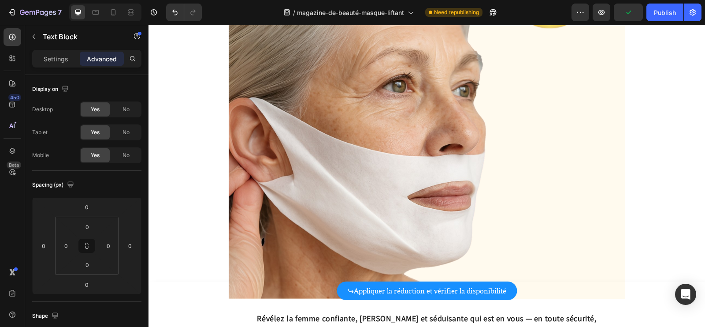
drag, startPoint x: 425, startPoint y: 200, endPoint x: 425, endPoint y: 212, distance: 11.9
drag, startPoint x: 425, startPoint y: 212, endPoint x: 436, endPoint y: 198, distance: 18.2
type input "0"
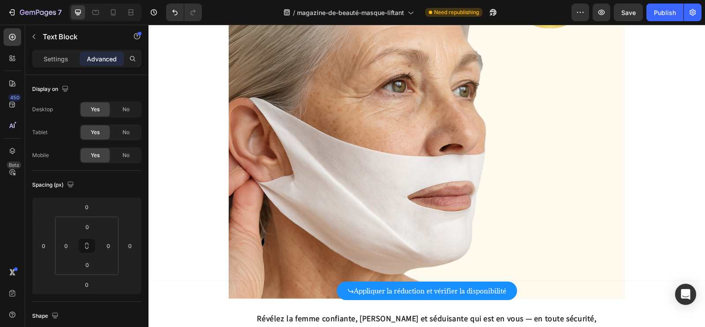
click at [257, 326] on div "Row 1 col" at bounding box center [253, 329] width 27 height 5
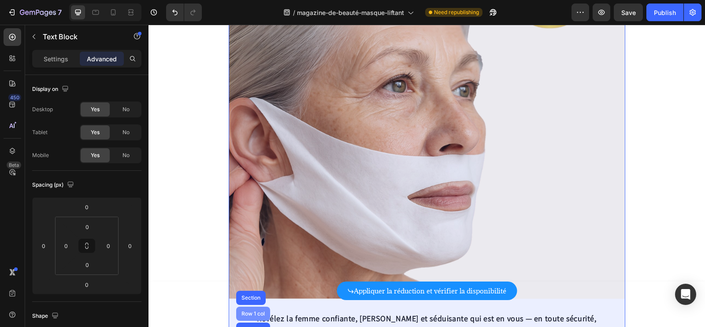
click at [254, 311] on div "Row 1 col" at bounding box center [253, 313] width 27 height 5
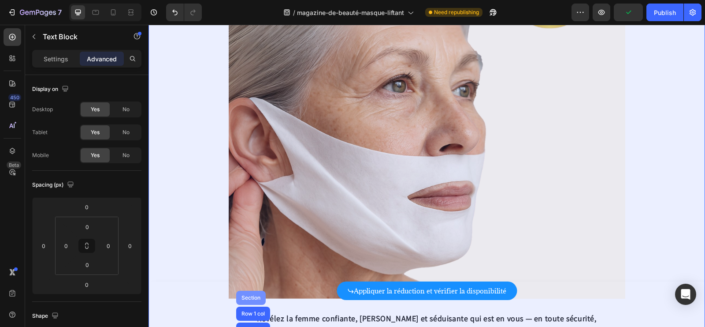
click at [254, 291] on div "Section" at bounding box center [251, 298] width 30 height 14
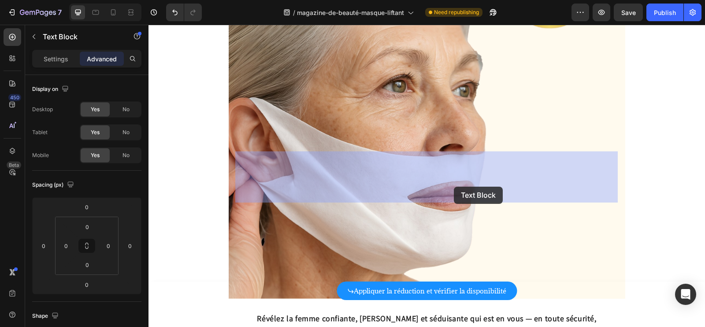
drag, startPoint x: 303, startPoint y: 166, endPoint x: 454, endPoint y: 187, distance: 152.6
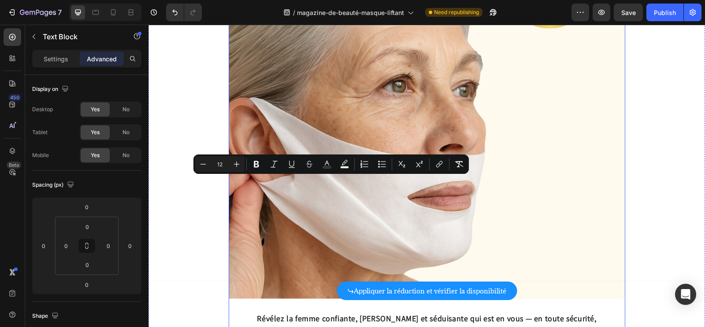
drag, startPoint x: 391, startPoint y: 181, endPoint x: 439, endPoint y: 217, distance: 60.8
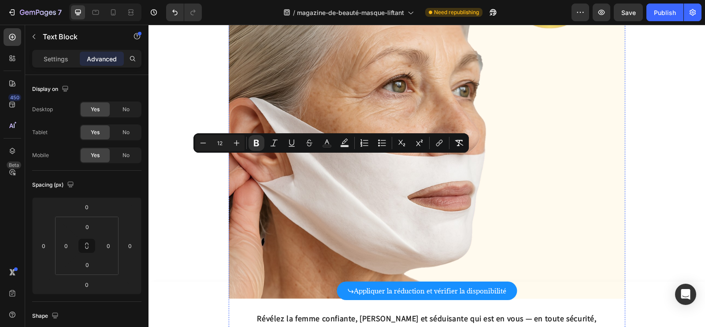
drag, startPoint x: 236, startPoint y: 164, endPoint x: 291, endPoint y: 232, distance: 87.5
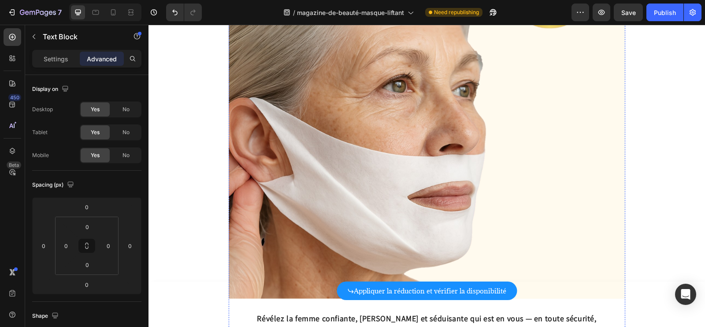
drag, startPoint x: 291, startPoint y: 175, endPoint x: 307, endPoint y: 224, distance: 52.0
drag, startPoint x: 322, startPoint y: 168, endPoint x: 300, endPoint y: 192, distance: 32.5
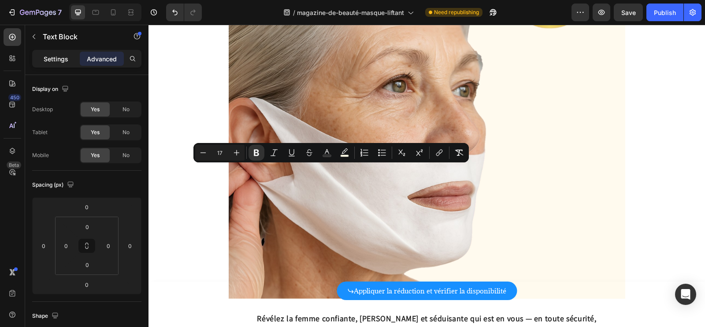
click at [59, 56] on p "Settings" at bounding box center [56, 58] width 25 height 9
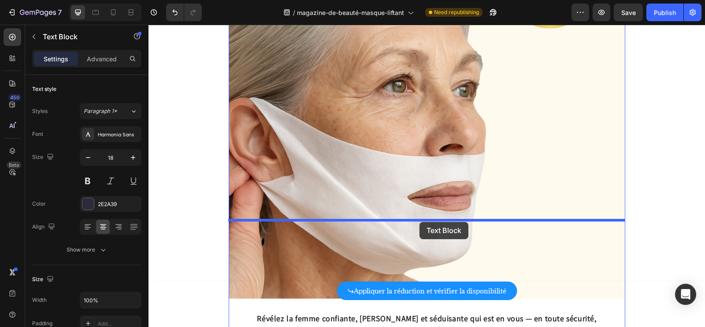
drag, startPoint x: 248, startPoint y: 191, endPoint x: 420, endPoint y: 222, distance: 174.3
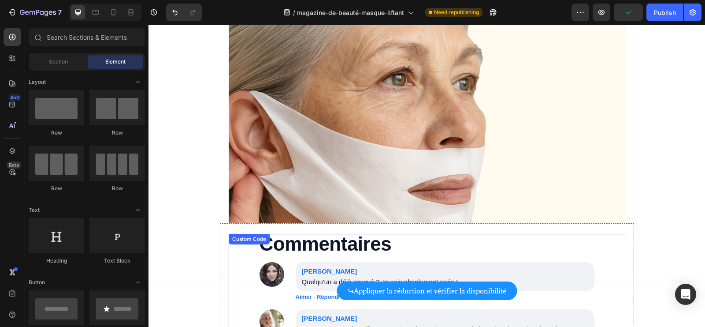
scroll to position [4407, 0]
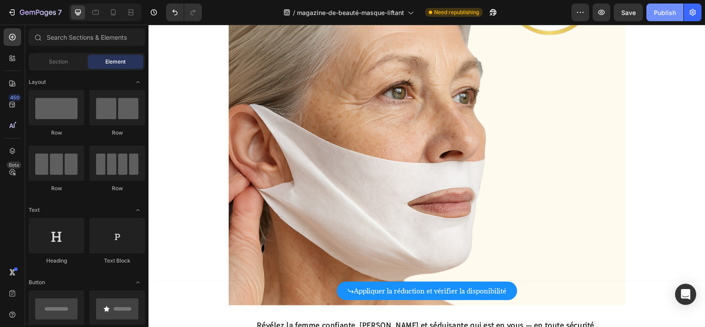
click at [665, 16] on div "Publish" at bounding box center [665, 12] width 22 height 9
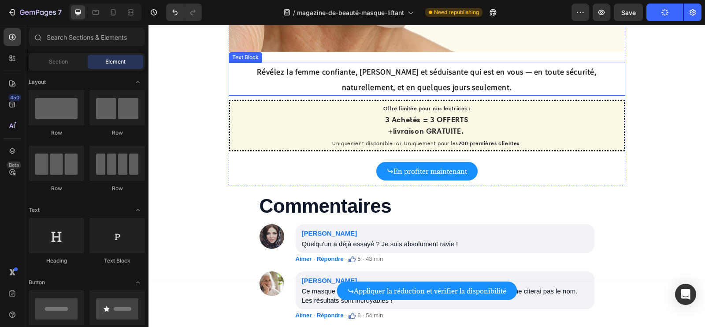
scroll to position [4623, 0]
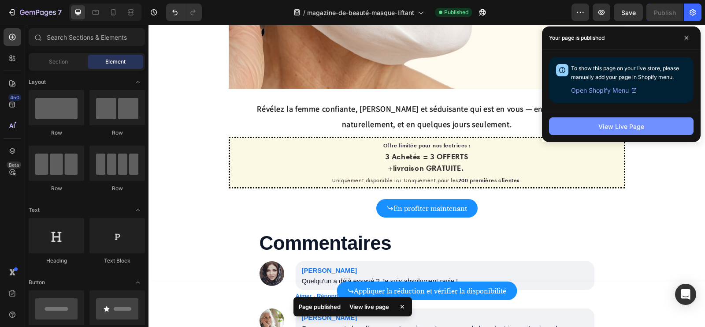
click at [623, 126] on div "View Live Page" at bounding box center [622, 126] width 46 height 9
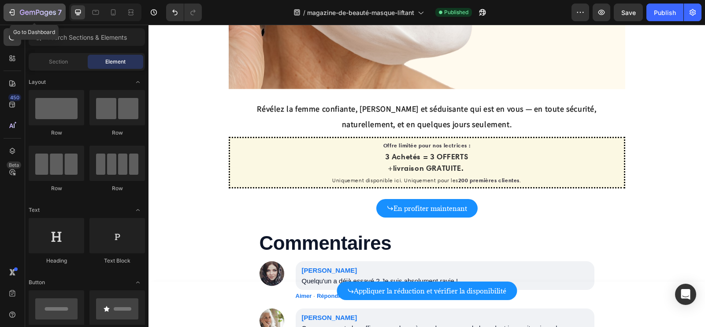
click at [8, 12] on icon "button" at bounding box center [11, 12] width 9 height 9
